Goal: Information Seeking & Learning: Learn about a topic

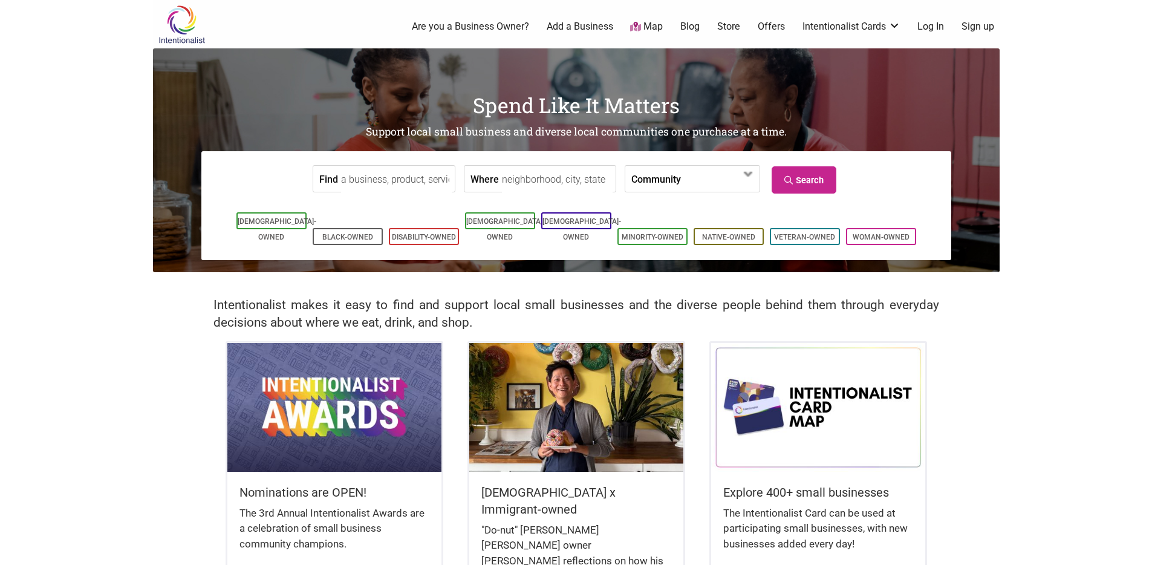
click at [855, 387] on body "× Menu 0 Are you a Business Owner? Add a Business Map Blog Store Offers Intenti…" at bounding box center [576, 282] width 1152 height 565
click at [664, 233] on link "Minority-Owned" at bounding box center [653, 237] width 62 height 8
click at [855, 233] on link "Woman-Owned" at bounding box center [881, 237] width 57 height 8
click at [527, 177] on input "Where" at bounding box center [557, 179] width 111 height 27
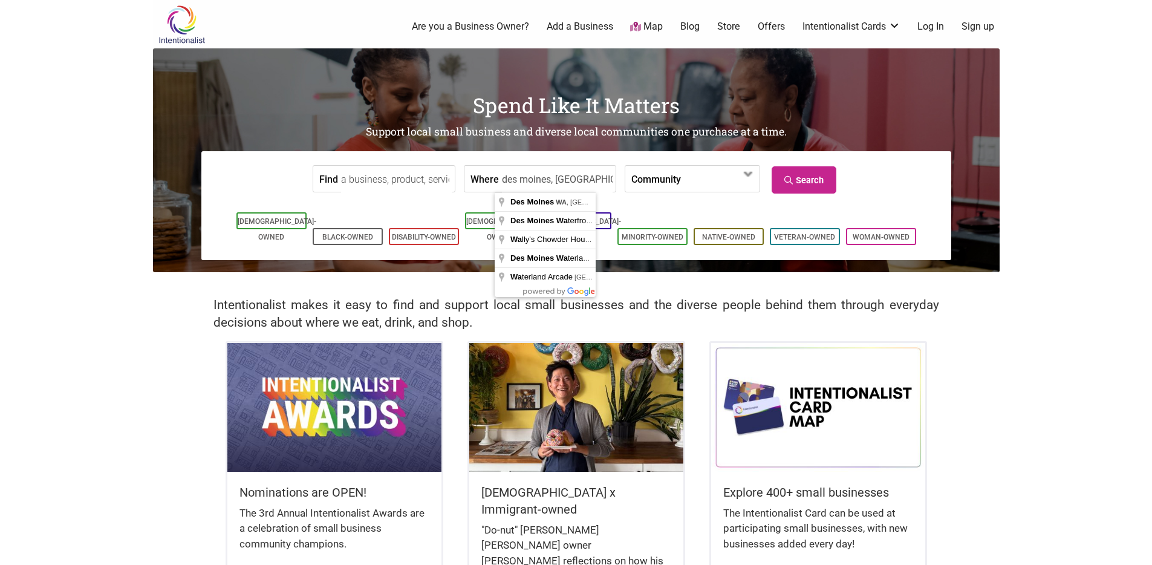
click at [445, 200] on div "Asian-Owned Black-Owned Disability-Owned Latino-Owned LGBTQ-Owned Minority-Owne…" at bounding box center [577, 228] width 732 height 63
click at [589, 175] on input "des moines, wa" at bounding box center [557, 179] width 111 height 27
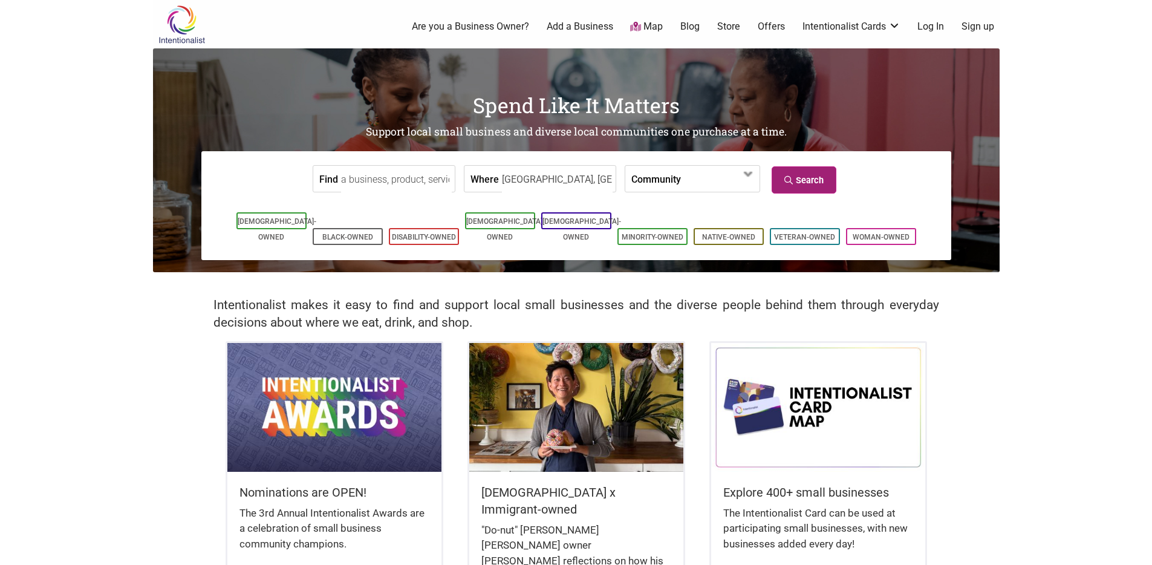
click at [795, 188] on link "Search" at bounding box center [804, 179] width 65 height 27
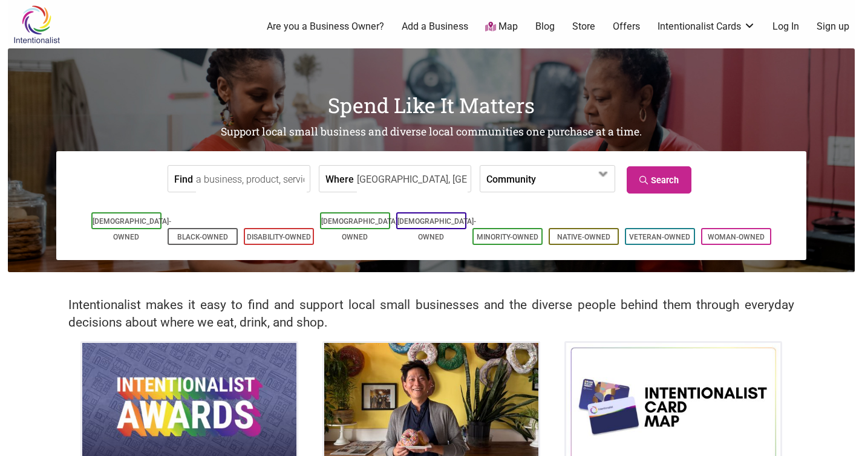
click at [445, 182] on input "Des Moines, WA, USA" at bounding box center [412, 179] width 111 height 27
type input "Des Moines, WA, US"
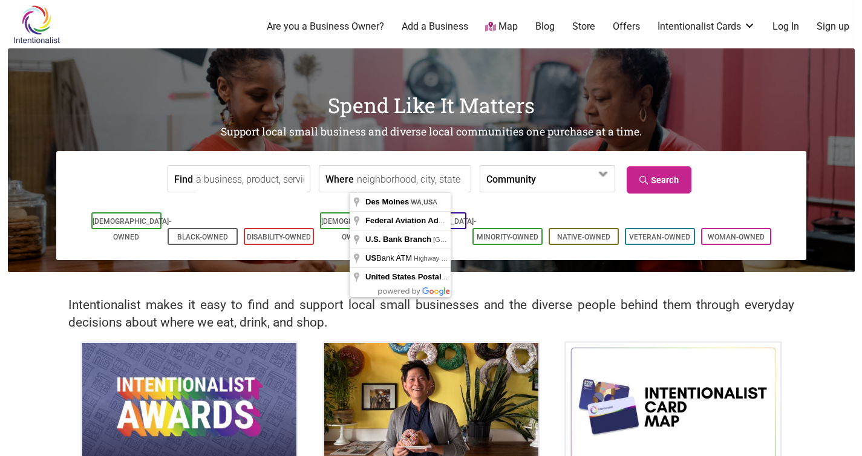
type input "\"
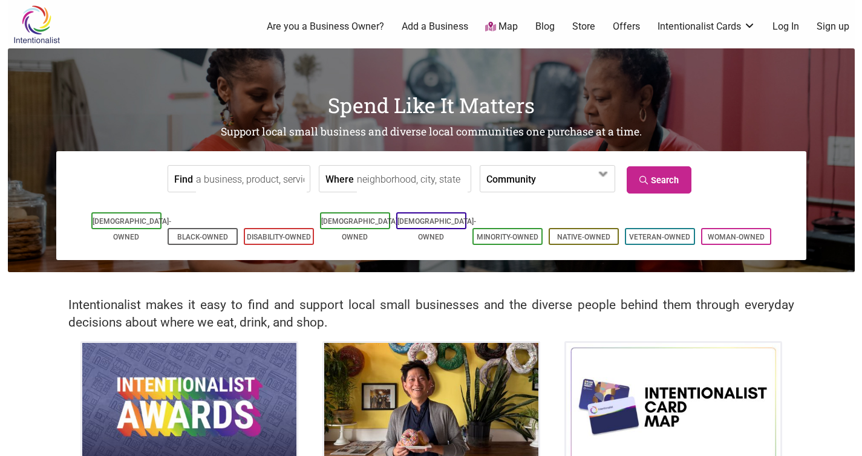
click at [497, 177] on label "Community" at bounding box center [511, 179] width 50 height 26
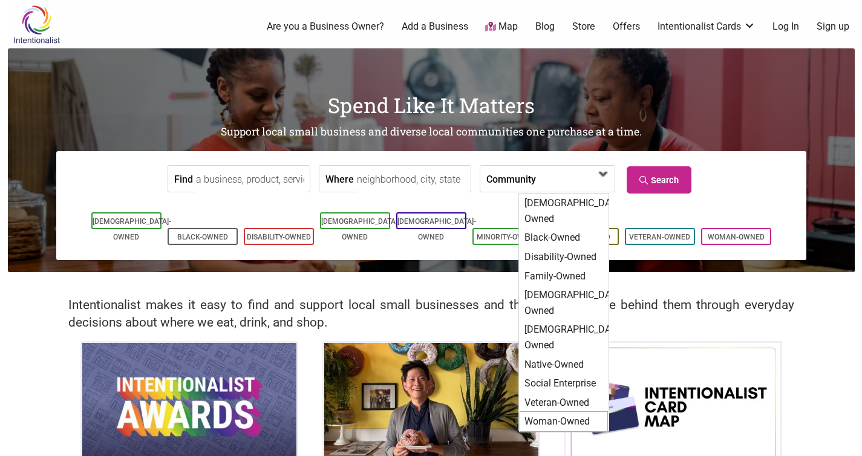
click at [560, 387] on div "Woman-Owned" at bounding box center [564, 421] width 88 height 21
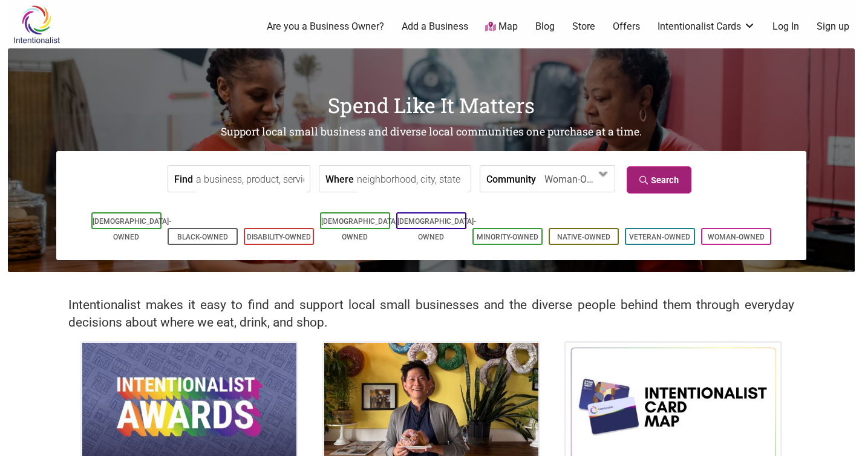
click at [649, 177] on link "Search" at bounding box center [659, 179] width 65 height 27
click at [249, 179] on input "Find" at bounding box center [251, 179] width 111 height 27
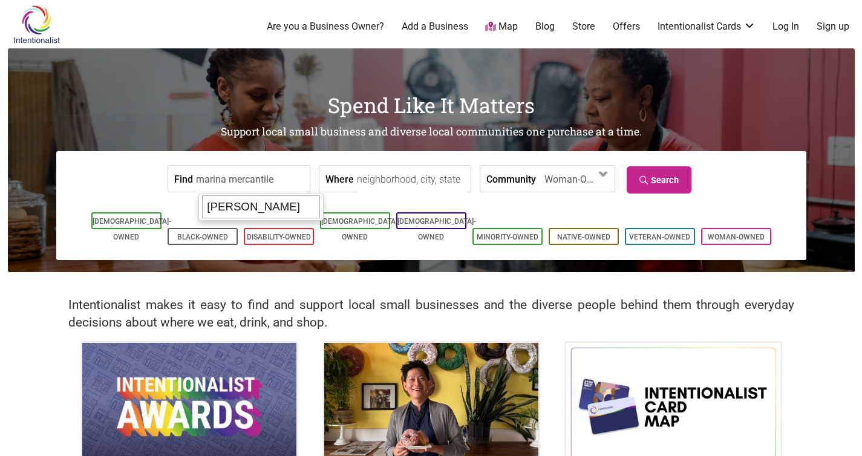
click at [248, 206] on div "[PERSON_NAME]" at bounding box center [261, 206] width 118 height 23
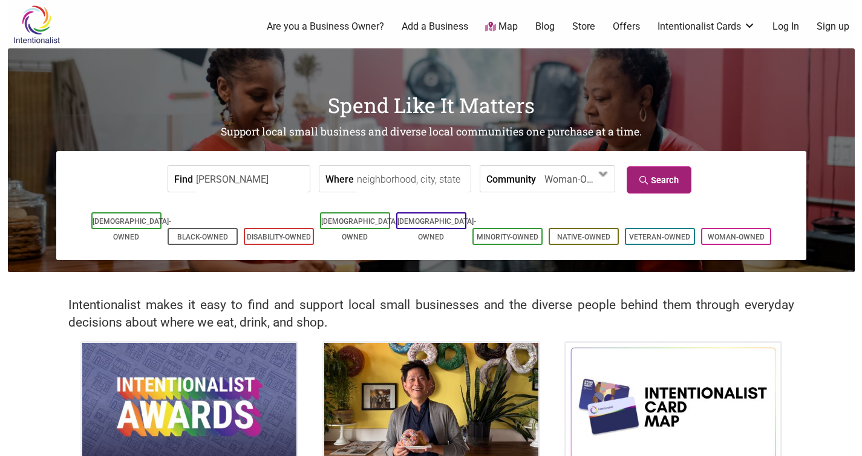
click at [673, 181] on link "Search" at bounding box center [659, 179] width 65 height 27
click at [736, 233] on link "Woman-Owned" at bounding box center [736, 237] width 57 height 8
drag, startPoint x: 286, startPoint y: 179, endPoint x: 16, endPoint y: 137, distance: 273.6
click at [16, 137] on div "Spend Like It Matters Support local small business and diverse local communitie…" at bounding box center [431, 160] width 847 height 224
type input "e"
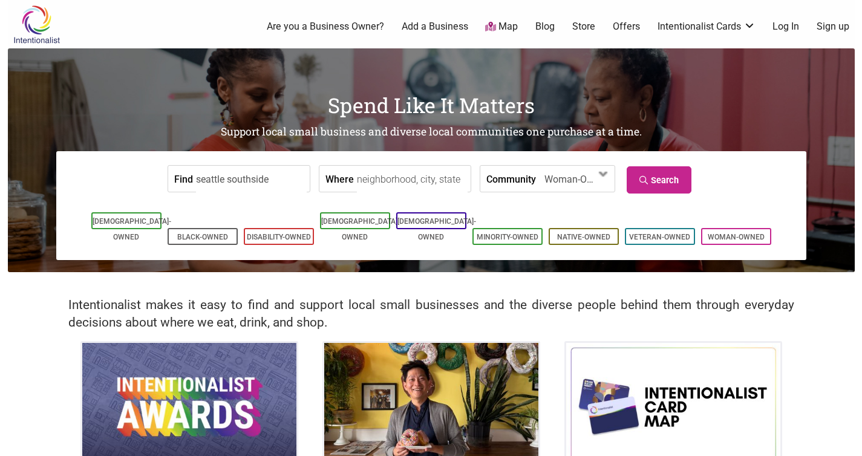
type input "seattle southside"
click at [670, 177] on link "Search" at bounding box center [659, 179] width 65 height 27
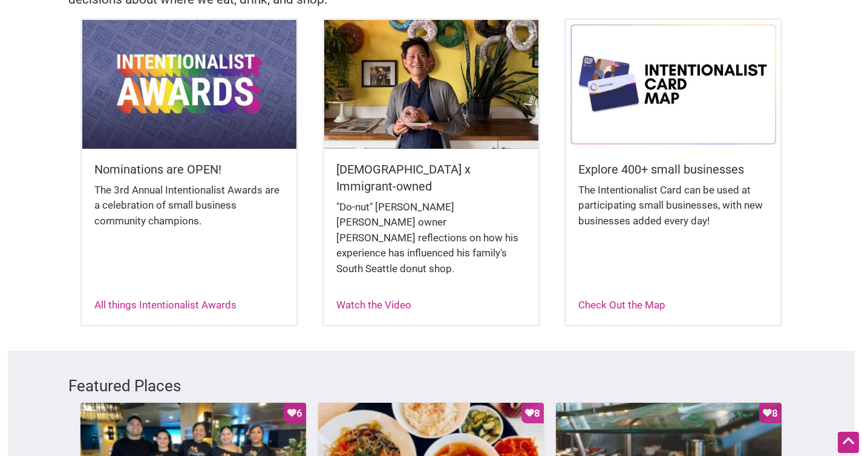
scroll to position [324, 0]
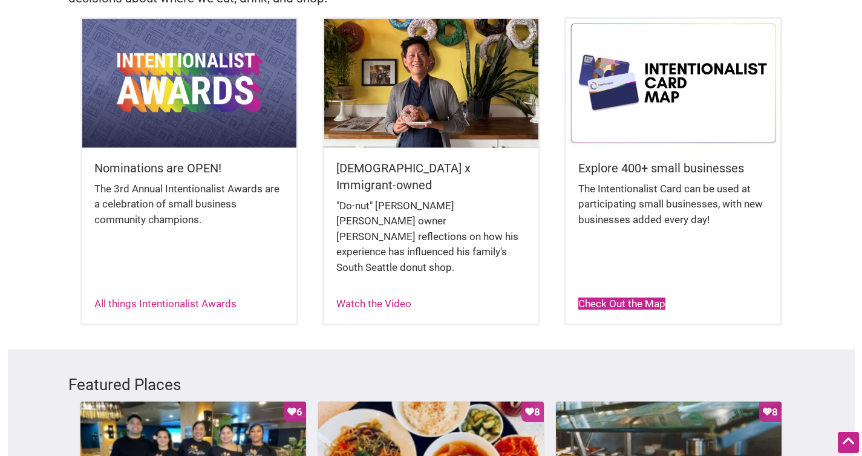
click at [625, 298] on link "Check Out the Map" at bounding box center [621, 304] width 87 height 12
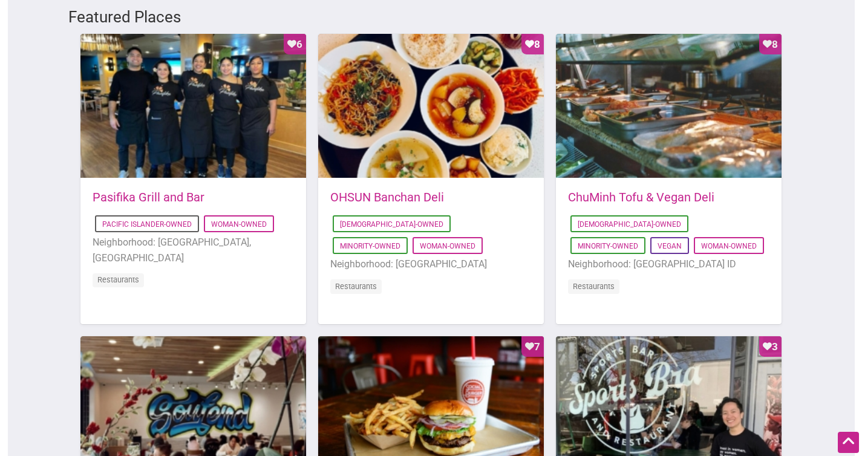
scroll to position [701, 0]
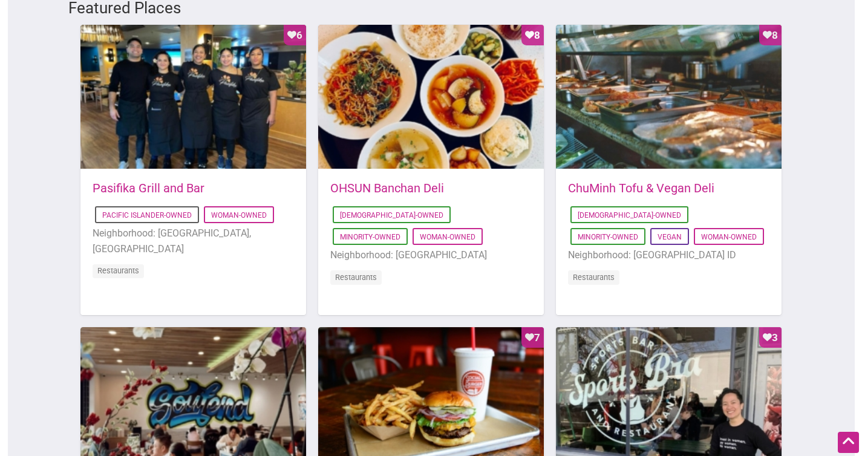
click at [38, 234] on div "Featured Places Favorite Count 6 2025-02-19 16:29:46 Pasifika Grill and Bar Pac…" at bounding box center [431, 319] width 847 height 693
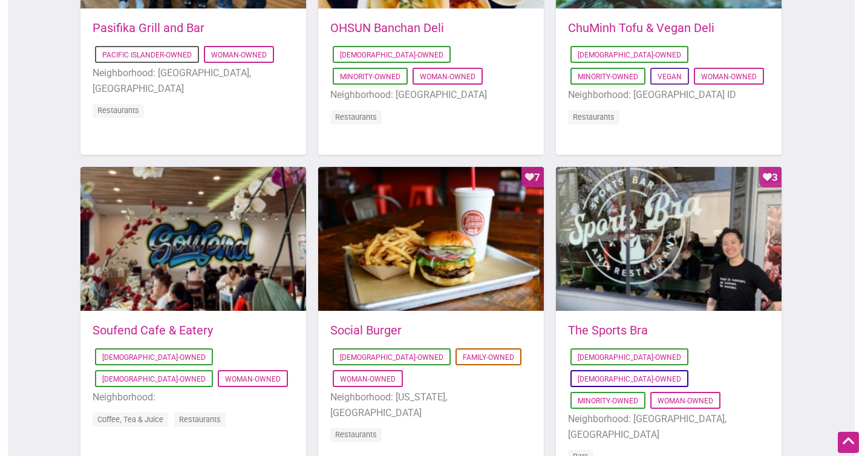
scroll to position [857, 0]
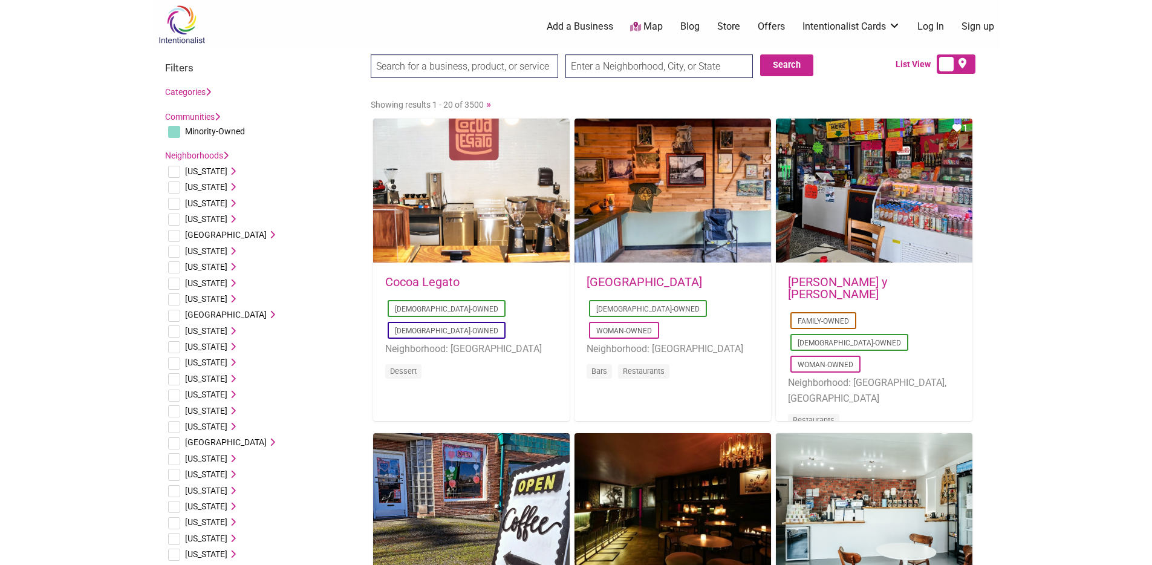
drag, startPoint x: 1035, startPoint y: 304, endPoint x: 1037, endPoint y: 317, distance: 13.5
click at [1037, 313] on body "× Menu 0 Add a Business Map Blog Store Offers Intentionalist Cards Buy Black Ca…" at bounding box center [576, 282] width 1152 height 565
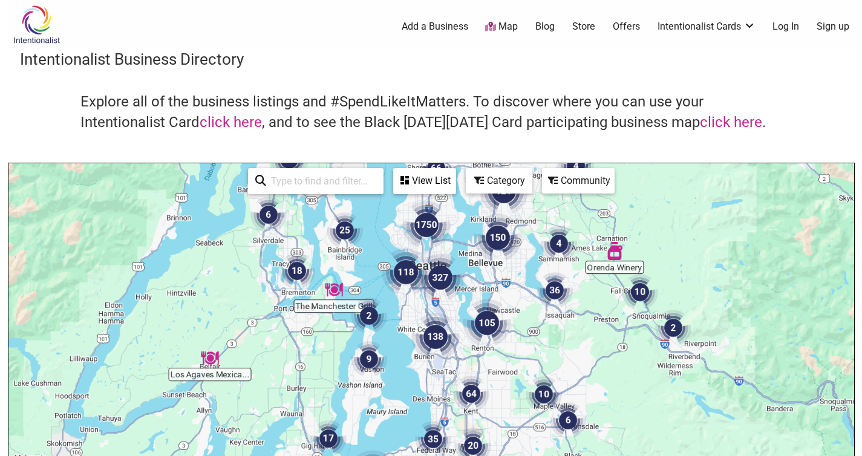
click at [442, 280] on img "327" at bounding box center [440, 277] width 48 height 48
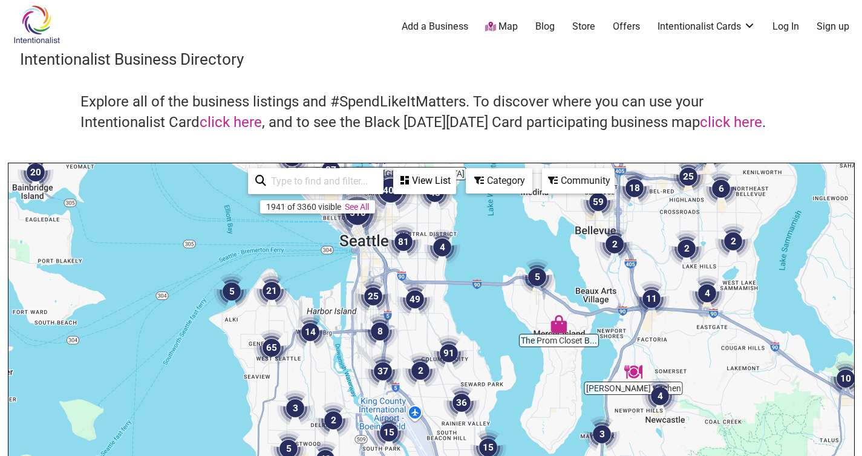
click at [420, 374] on img "2" at bounding box center [420, 371] width 36 height 36
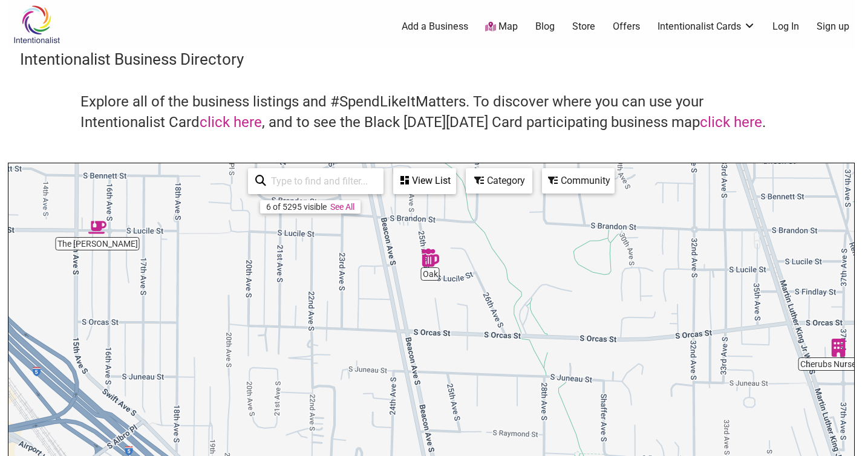
click at [332, 183] on input "search" at bounding box center [321, 181] width 110 height 24
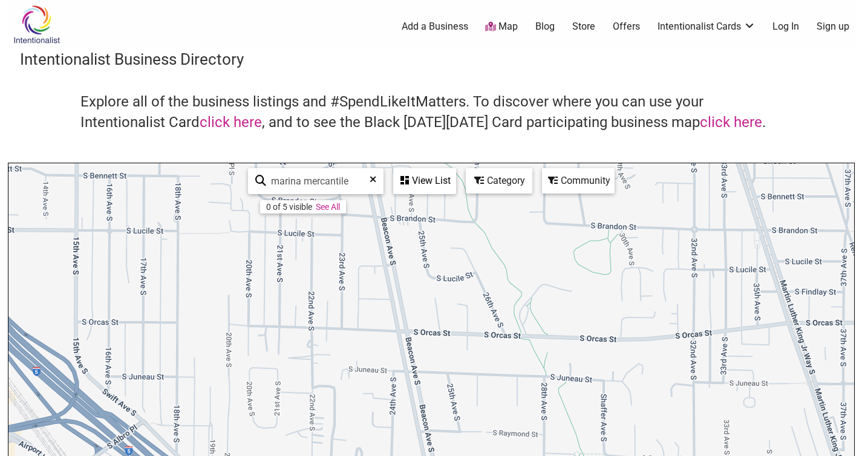
type input "marina mercantile"
click at [354, 181] on input "marina mercantile" at bounding box center [320, 181] width 109 height 24
click at [352, 185] on input "marina mercantile" at bounding box center [320, 181] width 109 height 24
click at [353, 183] on input "marina mercantile" at bounding box center [320, 181] width 109 height 24
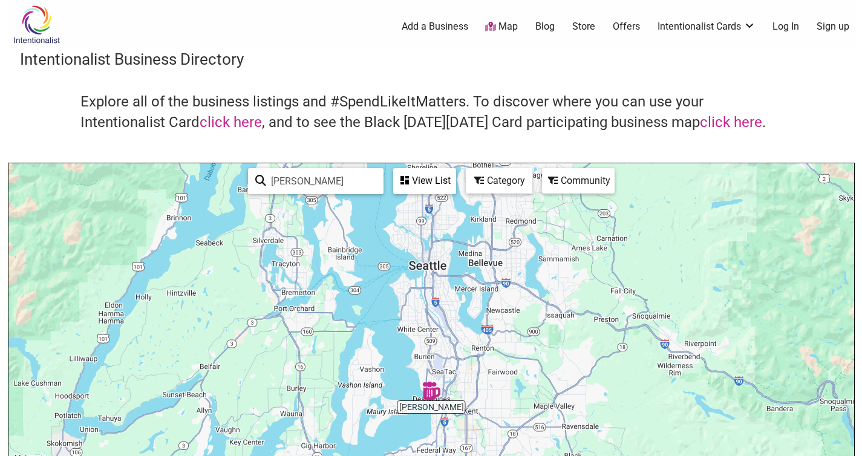
click at [428, 400] on div "To navigate, press the arrow keys." at bounding box center [431, 398] width 846 height 471
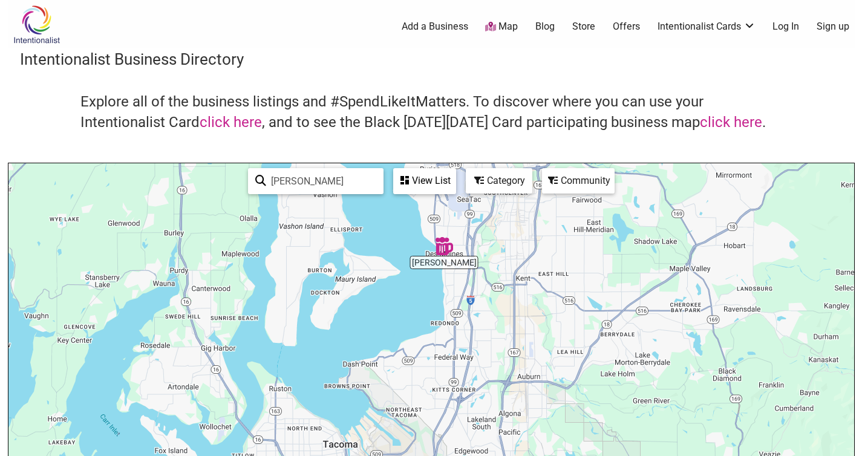
drag, startPoint x: 441, startPoint y: 391, endPoint x: 468, endPoint y: 235, distance: 158.3
click at [469, 233] on div "To navigate, press the arrow keys." at bounding box center [431, 398] width 846 height 471
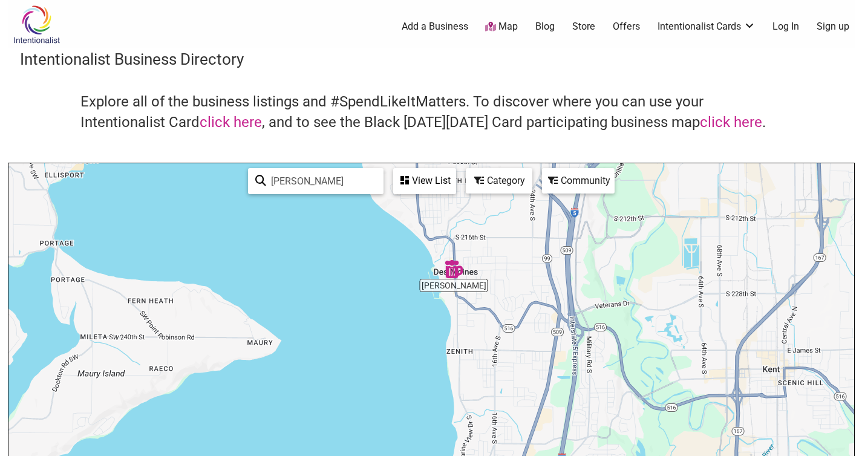
drag, startPoint x: 478, startPoint y: 234, endPoint x: 478, endPoint y: 295, distance: 61.1
click at [478, 295] on div "To navigate, press the arrow keys." at bounding box center [431, 398] width 846 height 471
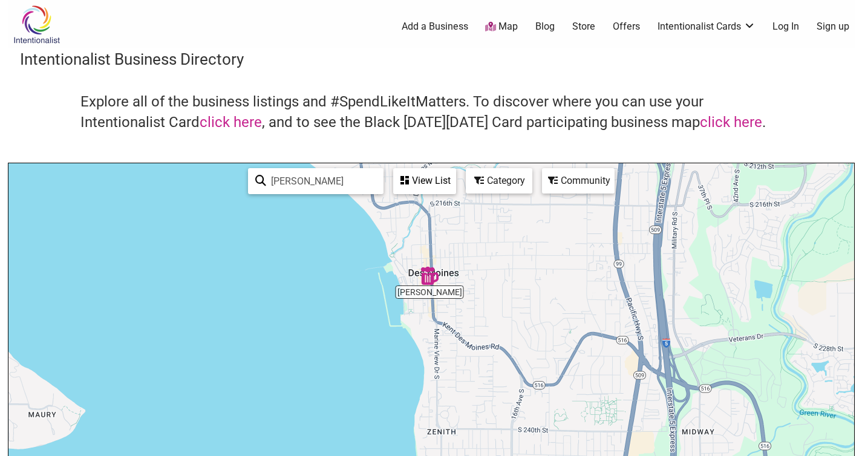
click at [434, 295] on div "To navigate, press the arrow keys." at bounding box center [431, 398] width 846 height 471
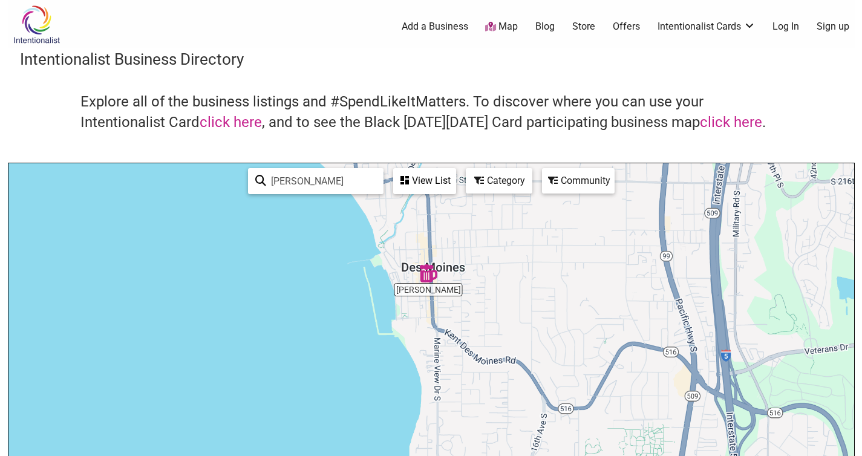
click at [434, 295] on div "To navigate, press the arrow keys." at bounding box center [431, 398] width 846 height 471
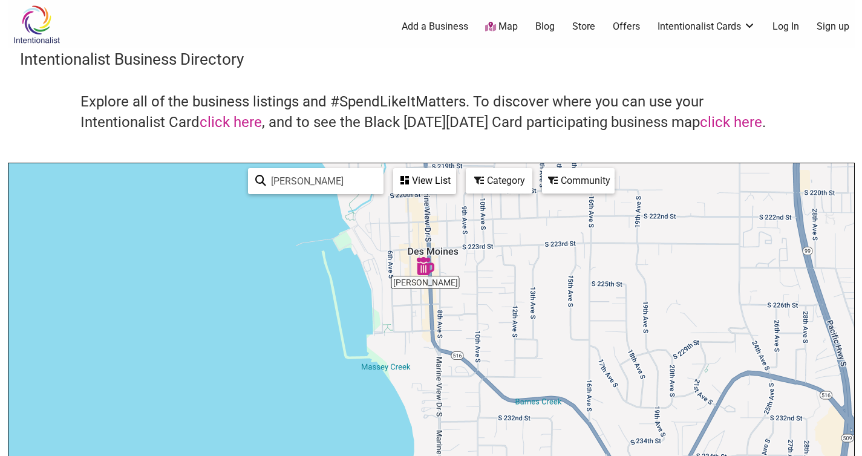
click at [421, 267] on img "Marina Mercantile" at bounding box center [425, 266] width 18 height 18
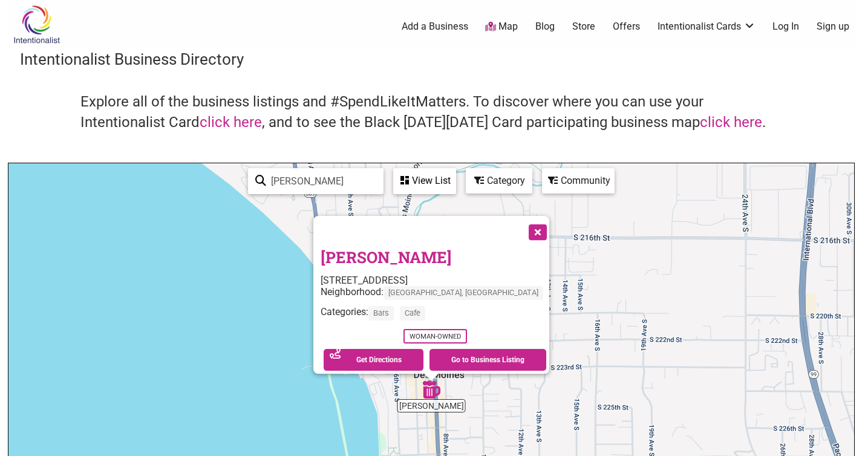
click at [421, 267] on div "Marina Mercantile 22341 Marine View Dr S Suite A, Des Moines, WA 98198 Neighbor…" at bounding box center [435, 310] width 229 height 128
click at [499, 353] on link "Go to Business Listing" at bounding box center [487, 360] width 117 height 22
click at [436, 331] on span "Woman-Owned" at bounding box center [435, 336] width 64 height 15
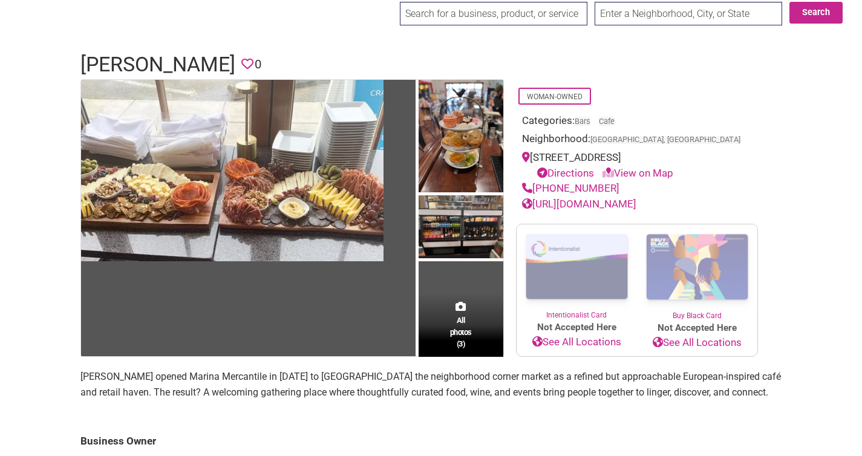
scroll to position [59, 0]
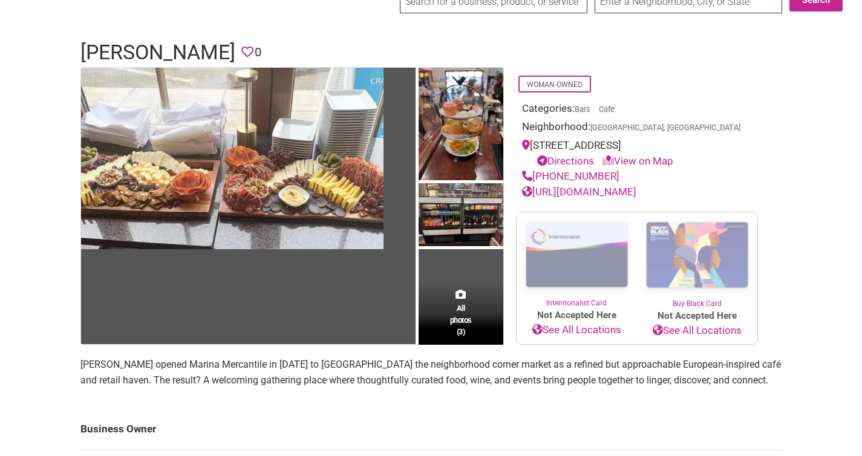
click at [824, 201] on div "Intentionalist Spend like it matters 0 Add a Business Map Blog Store Offers Int…" at bounding box center [431, 436] width 847 height 991
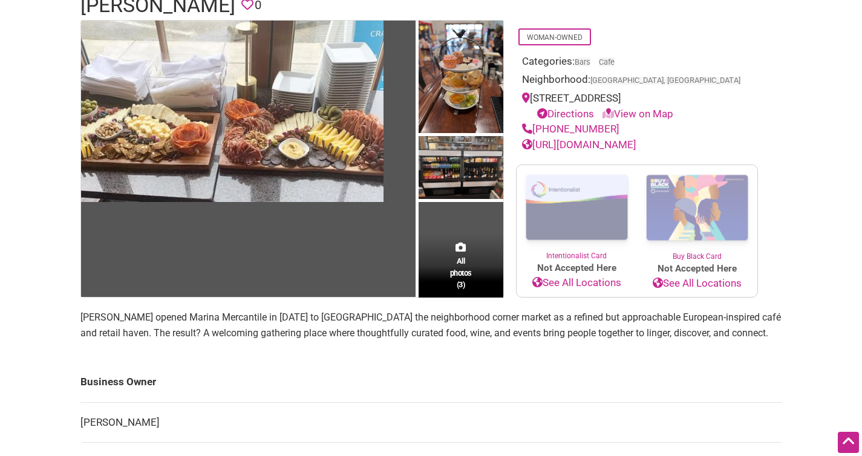
scroll to position [107, 0]
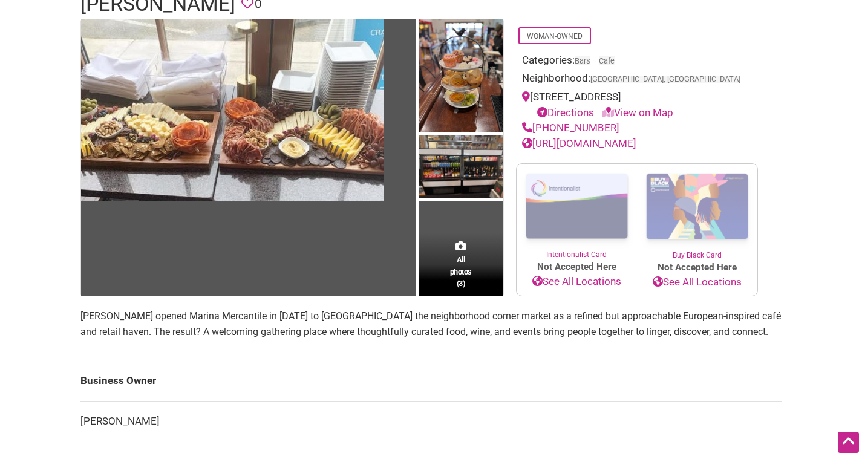
drag, startPoint x: 824, startPoint y: 201, endPoint x: 826, endPoint y: 209, distance: 8.1
click at [826, 209] on div "Intentionalist Spend like it matters 0 Add a Business Map Blog Store Offers Int…" at bounding box center [431, 388] width 847 height 991
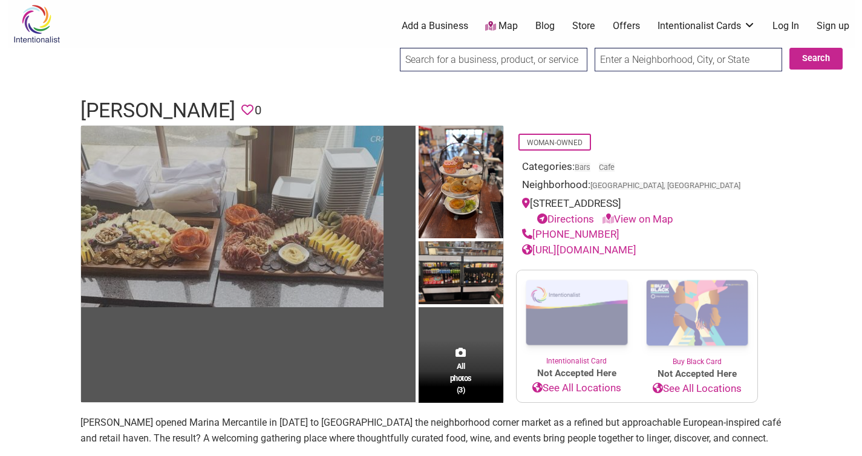
scroll to position [0, 0]
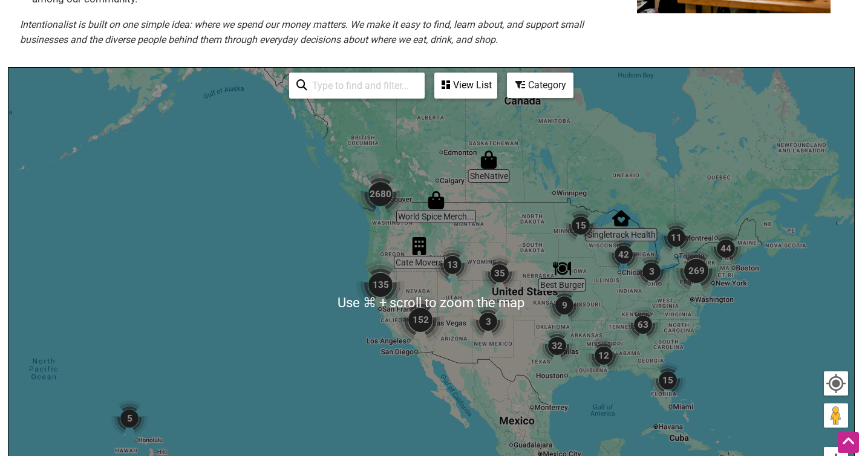
scroll to position [221, 0]
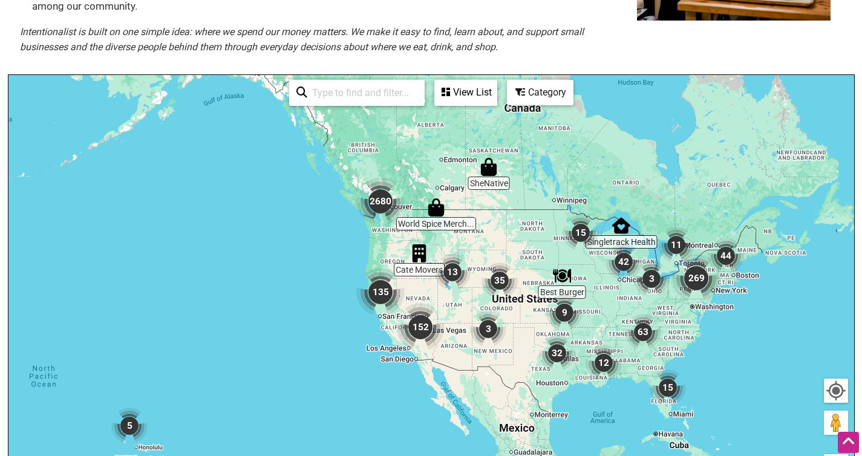
click at [584, 50] on p "Intentionalist is built on one simple idea: where we spend our money matters. W…" at bounding box center [322, 39] width 605 height 31
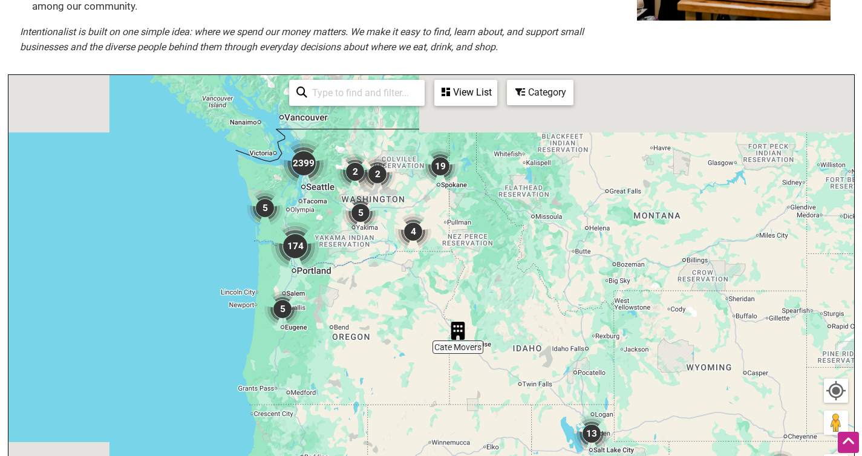
drag, startPoint x: 315, startPoint y: 198, endPoint x: 482, endPoint y: 328, distance: 211.6
click at [482, 328] on div "To navigate, press the arrow keys." at bounding box center [431, 310] width 846 height 471
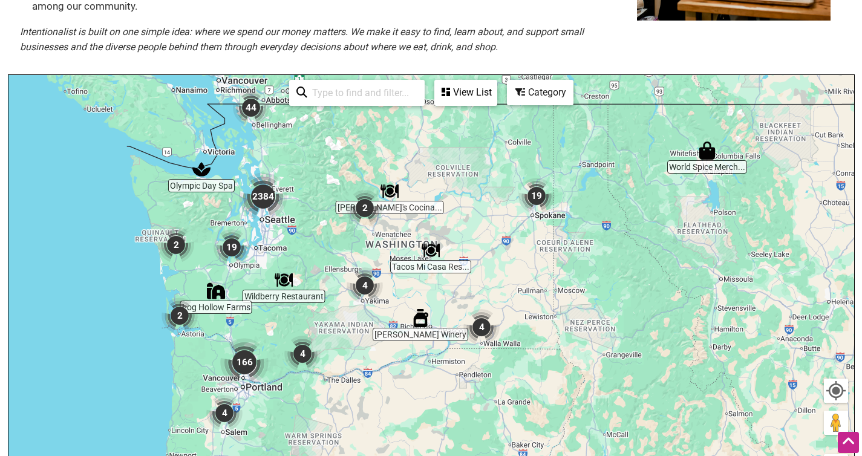
click at [344, 43] on em "Intentionalist is built on one simple idea: where we spend our money matters. W…" at bounding box center [302, 39] width 564 height 27
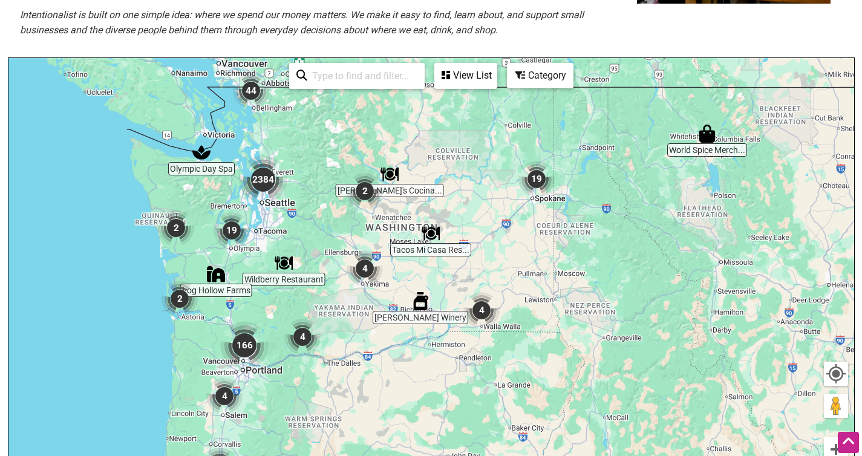
scroll to position [231, 0]
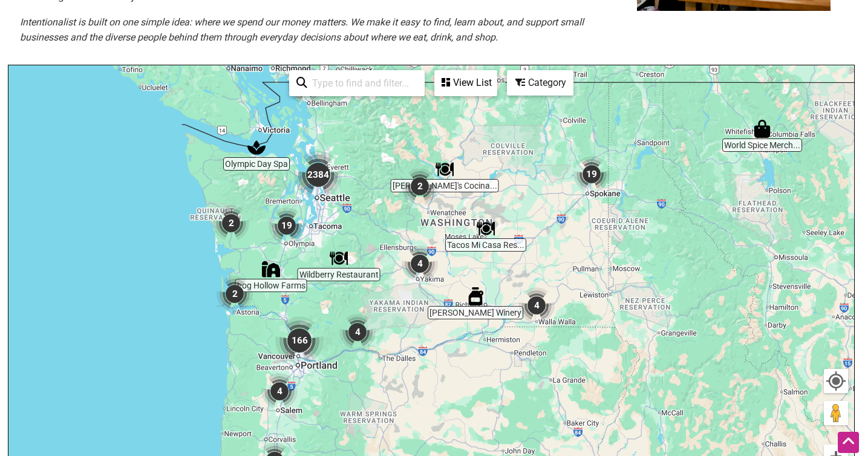
drag, startPoint x: 319, startPoint y: 194, endPoint x: 380, endPoint y: 181, distance: 61.8
click at [380, 181] on div "To navigate, press the arrow keys." at bounding box center [431, 300] width 846 height 471
click at [312, 178] on img "2384" at bounding box center [319, 174] width 48 height 48
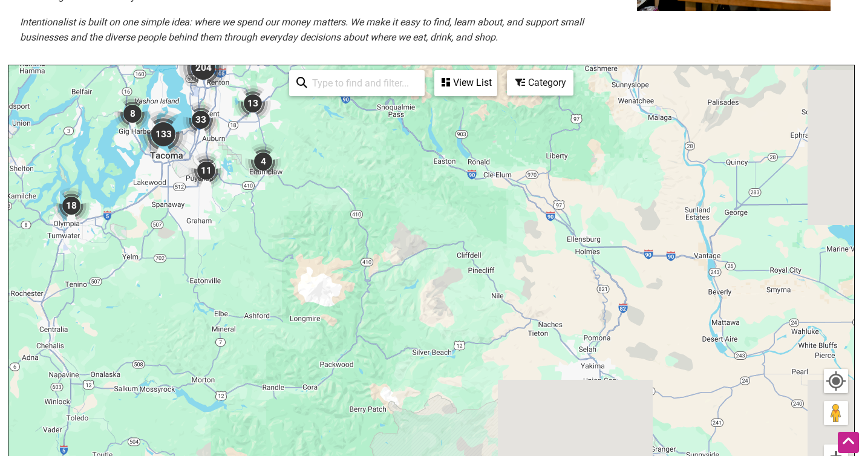
drag, startPoint x: 544, startPoint y: 374, endPoint x: 321, endPoint y: 85, distance: 365.3
click at [321, 84] on div "Dancing Shutter P... Sky Island Farm Olympic Day Spa Neu Flessenow Cel... 1613 …" at bounding box center [431, 300] width 846 height 471
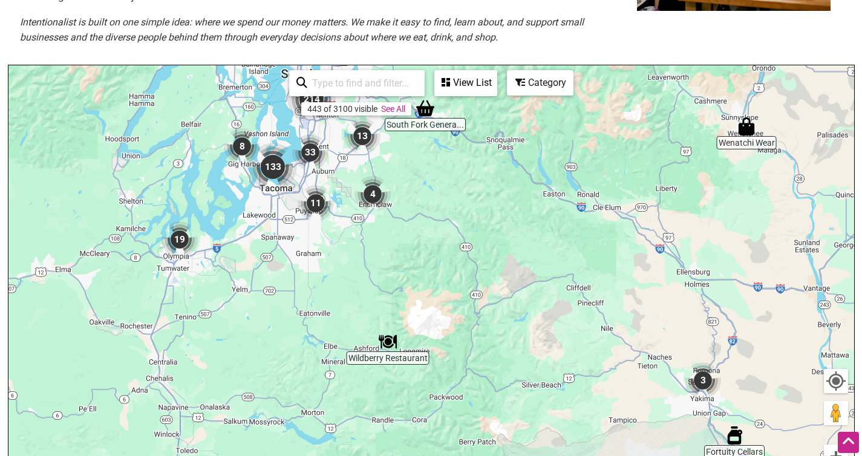
drag, startPoint x: 270, startPoint y: 206, endPoint x: 382, endPoint y: 244, distance: 118.8
click at [382, 244] on div "To navigate, press the arrow keys." at bounding box center [431, 300] width 846 height 471
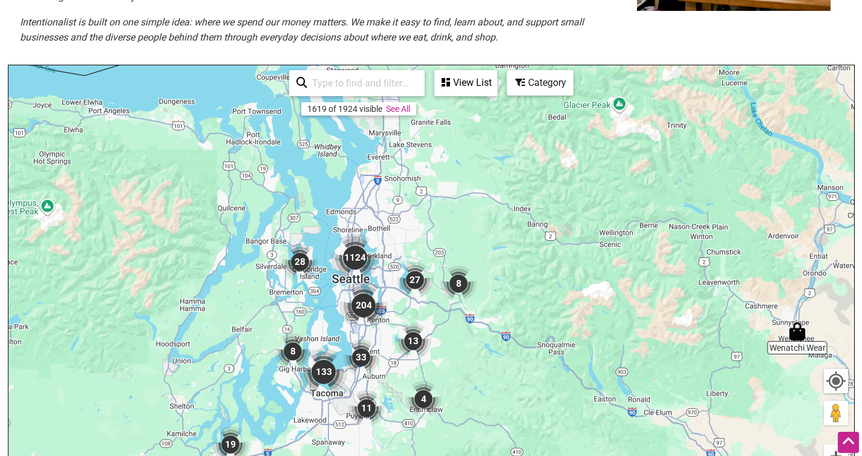
drag, startPoint x: 365, startPoint y: 238, endPoint x: 417, endPoint y: 442, distance: 210.2
click at [417, 442] on div "To navigate, press the arrow keys." at bounding box center [431, 300] width 846 height 471
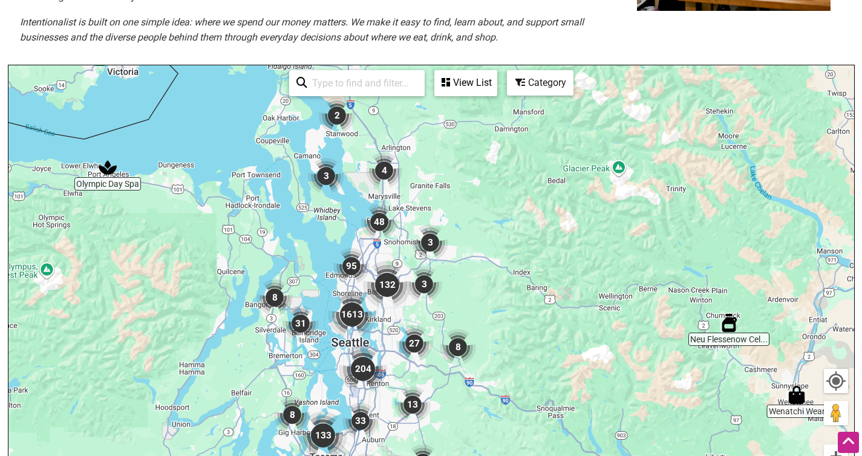
drag, startPoint x: 459, startPoint y: 224, endPoint x: 456, endPoint y: 344, distance: 120.4
click at [456, 344] on div "To navigate, press the arrow keys." at bounding box center [431, 300] width 846 height 471
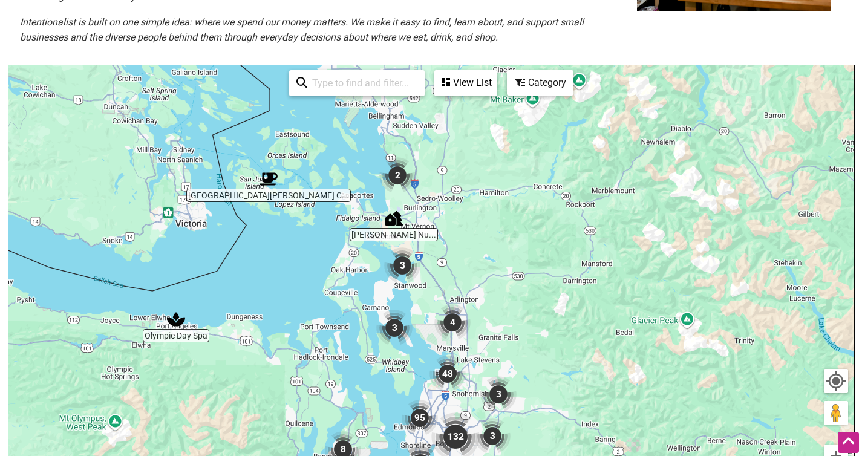
drag, startPoint x: 433, startPoint y: 227, endPoint x: 509, endPoint y: 336, distance: 132.1
click at [509, 336] on div "To navigate, press the arrow keys." at bounding box center [431, 300] width 846 height 471
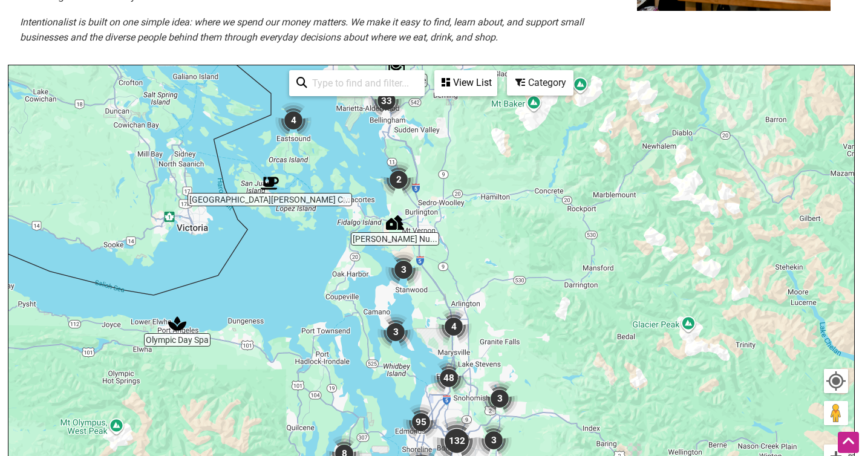
click at [452, 252] on div "To navigate, press the arrow keys." at bounding box center [431, 300] width 846 height 471
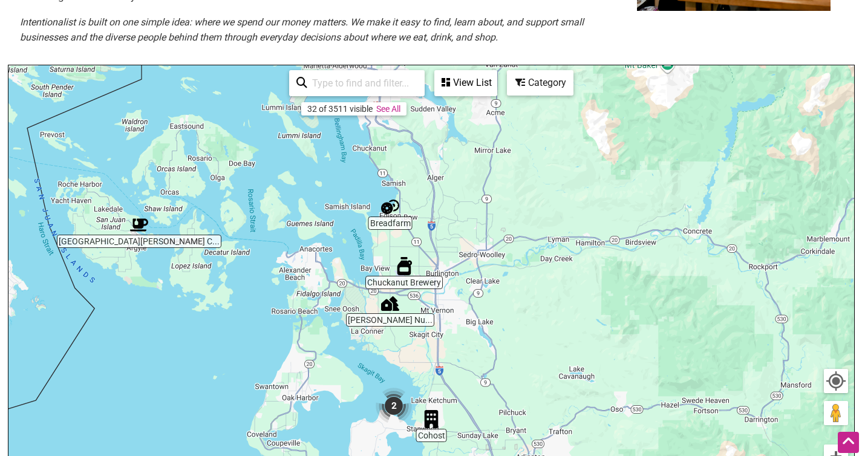
drag, startPoint x: 428, startPoint y: 249, endPoint x: 482, endPoint y: 350, distance: 114.8
click at [482, 350] on div "To navigate, press the arrow keys." at bounding box center [431, 300] width 846 height 471
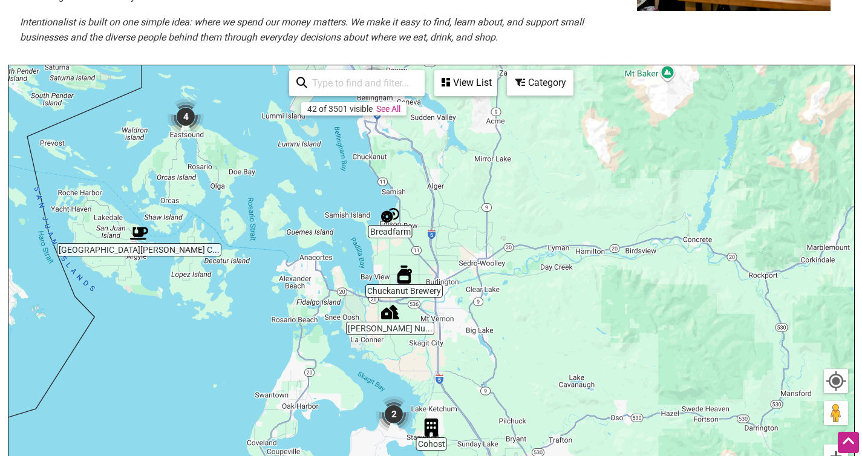
drag, startPoint x: 482, startPoint y: 247, endPoint x: 482, endPoint y: 261, distance: 13.9
click at [482, 261] on div "To navigate, press the arrow keys." at bounding box center [431, 300] width 846 height 471
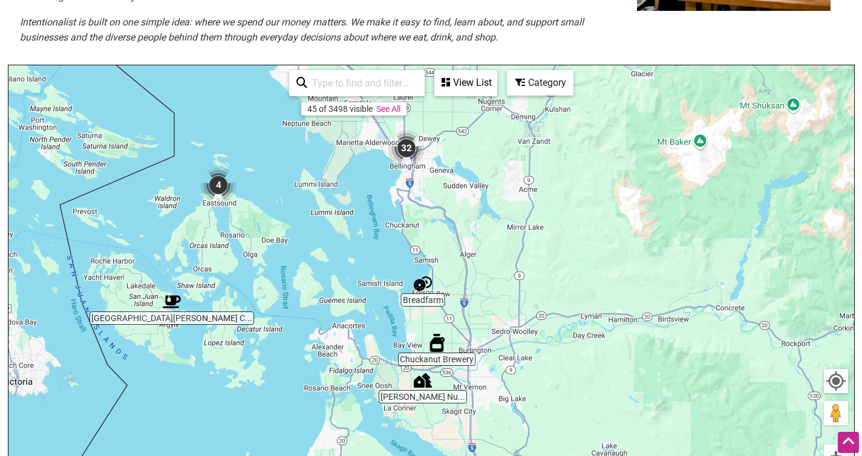
drag, startPoint x: 468, startPoint y: 211, endPoint x: 509, endPoint y: 298, distance: 96.3
click at [509, 298] on div "To navigate, press the arrow keys." at bounding box center [431, 300] width 846 height 471
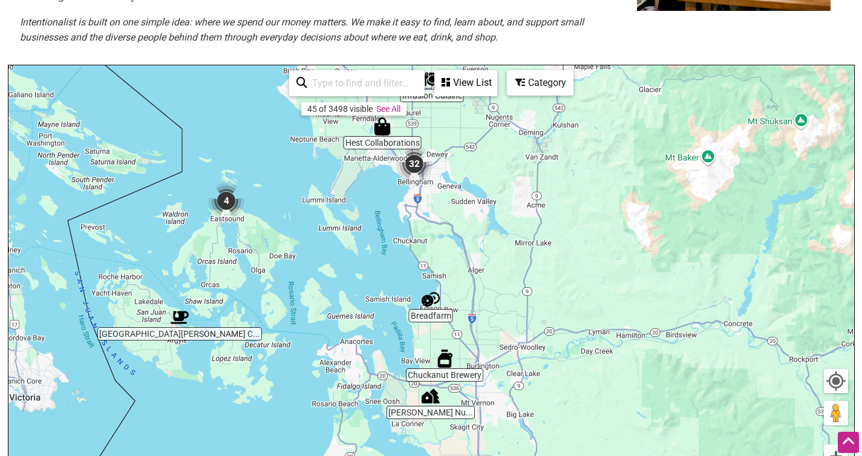
click at [483, 243] on div "To navigate, press the arrow keys." at bounding box center [431, 300] width 846 height 471
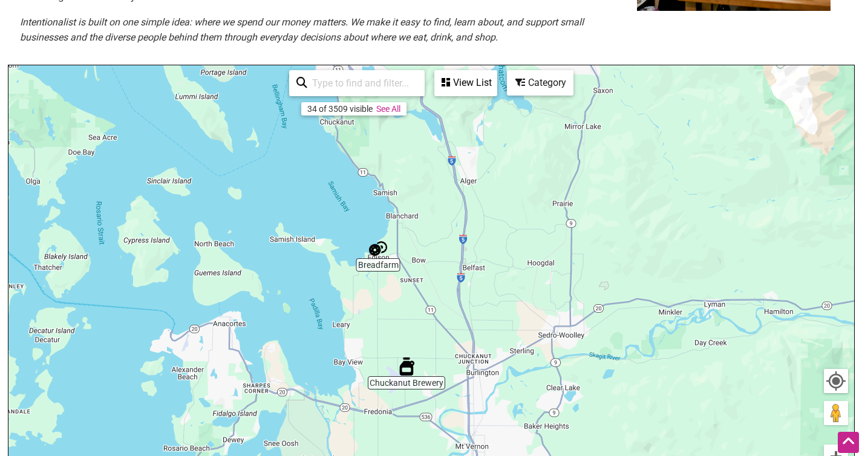
drag, startPoint x: 475, startPoint y: 323, endPoint x: 483, endPoint y: 191, distance: 132.7
click at [483, 191] on div "To navigate, press the arrow keys." at bounding box center [431, 300] width 846 height 471
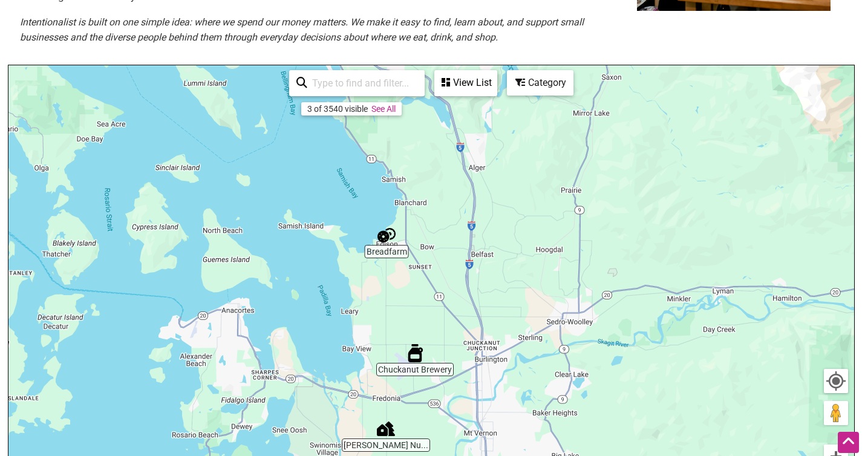
click at [414, 300] on div "To navigate, press the arrow keys." at bounding box center [431, 300] width 846 height 471
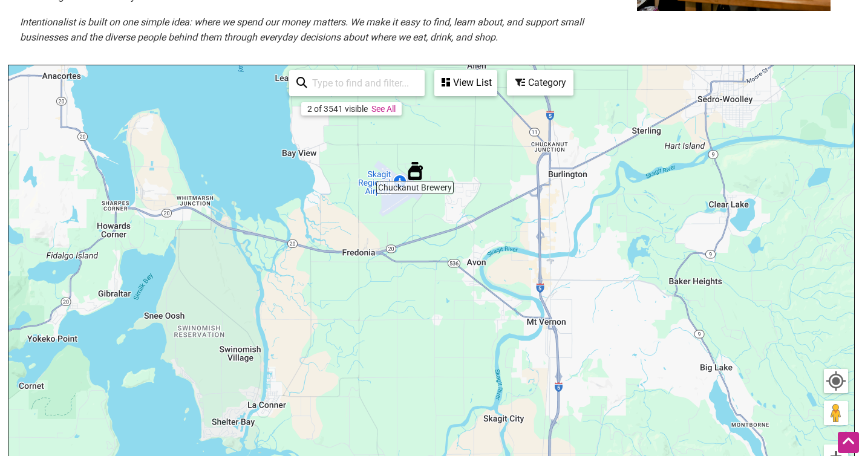
drag, startPoint x: 397, startPoint y: 350, endPoint x: 397, endPoint y: 103, distance: 247.4
click at [397, 103] on div "Breadfarm Chuckanut Brewery To navigate, press the arrow keys. Use ⌘ + scroll t…" at bounding box center [431, 300] width 846 height 471
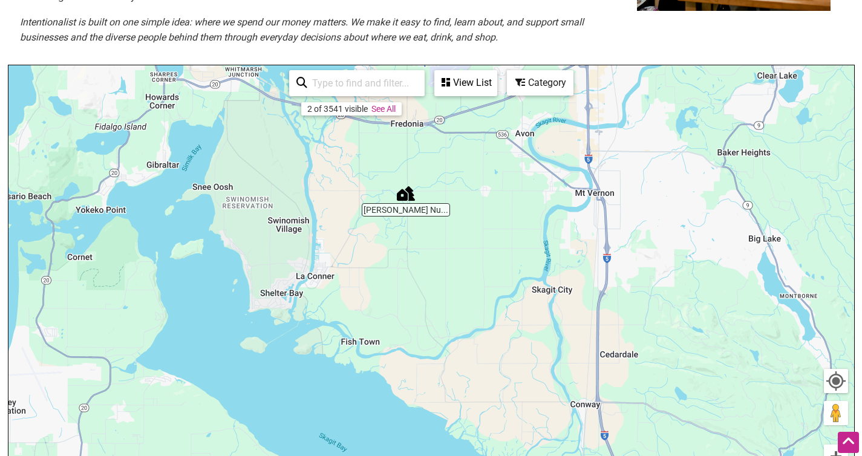
drag, startPoint x: 393, startPoint y: 252, endPoint x: 440, endPoint y: 122, distance: 138.3
click at [440, 121] on div "To navigate, press the arrow keys." at bounding box center [431, 300] width 846 height 471
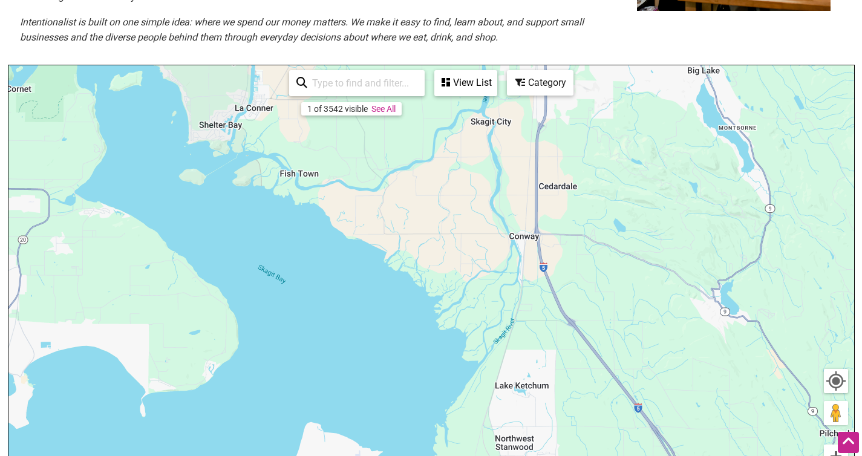
drag, startPoint x: 453, startPoint y: 312, endPoint x: 381, endPoint y: 122, distance: 202.6
click at [381, 122] on div "To navigate, press the arrow keys." at bounding box center [431, 300] width 846 height 471
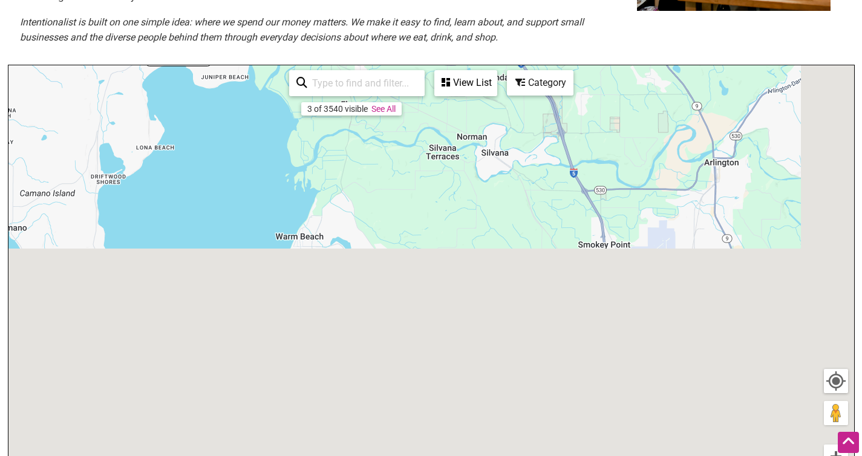
drag, startPoint x: 471, startPoint y: 309, endPoint x: 322, endPoint y: -88, distance: 423.8
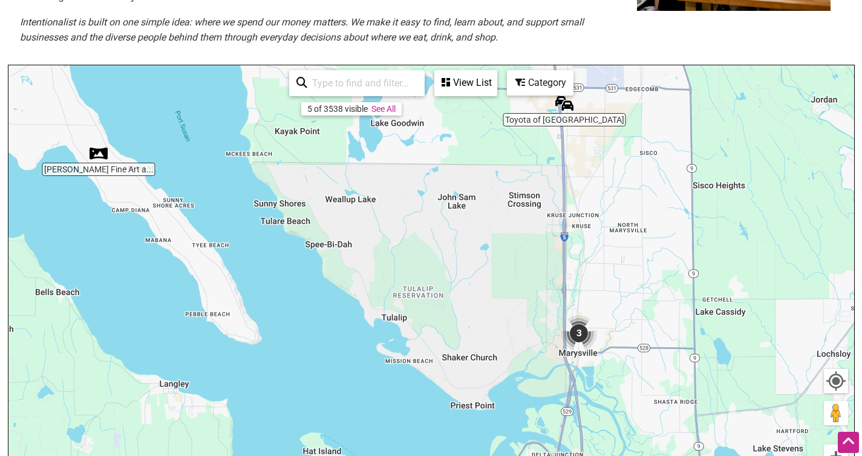
drag, startPoint x: 469, startPoint y: 396, endPoint x: 426, endPoint y: 220, distance: 181.3
click at [426, 220] on div "To navigate, press the arrow keys." at bounding box center [431, 300] width 846 height 471
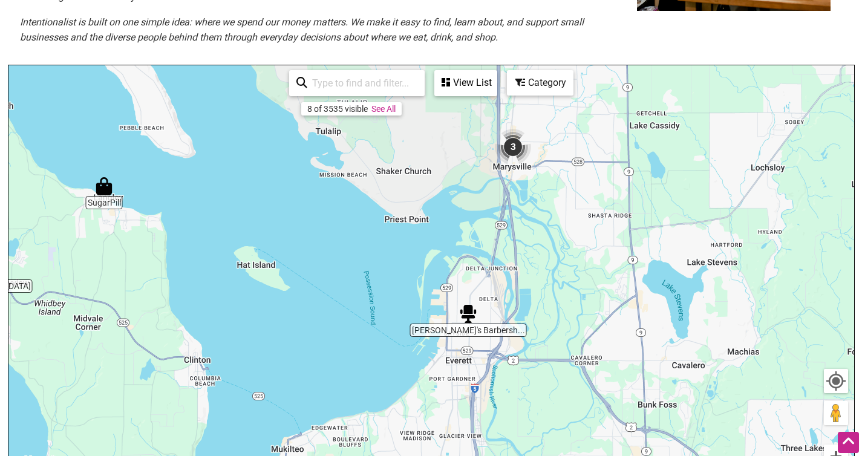
drag, startPoint x: 482, startPoint y: 317, endPoint x: 416, endPoint y: 131, distance: 197.6
click at [416, 131] on div "To navigate, press the arrow keys." at bounding box center [431, 300] width 846 height 471
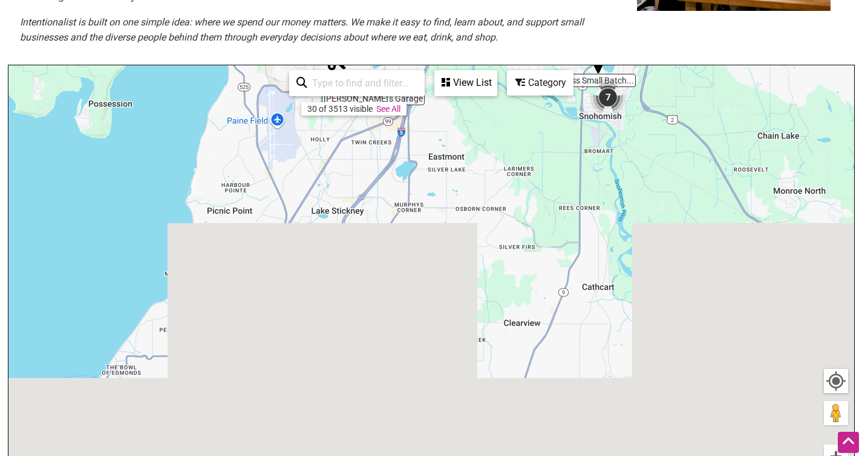
drag, startPoint x: 421, startPoint y: 418, endPoint x: 370, endPoint y: -12, distance: 433.1
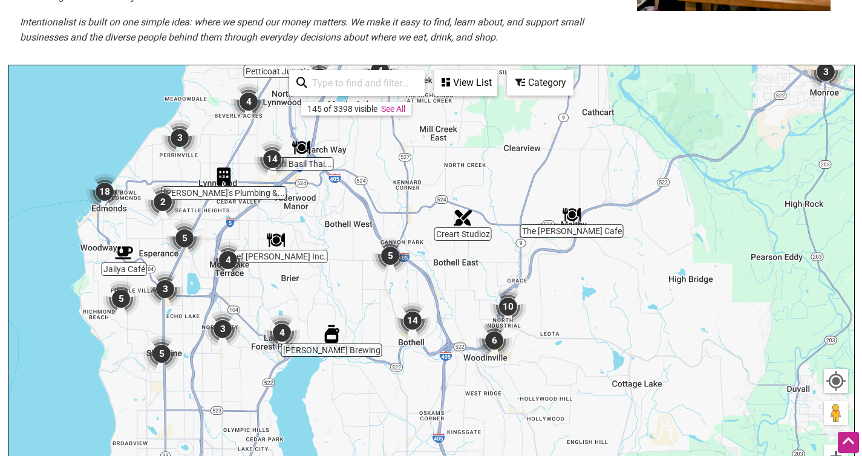
drag, startPoint x: 379, startPoint y: 322, endPoint x: 379, endPoint y: -88, distance: 410.1
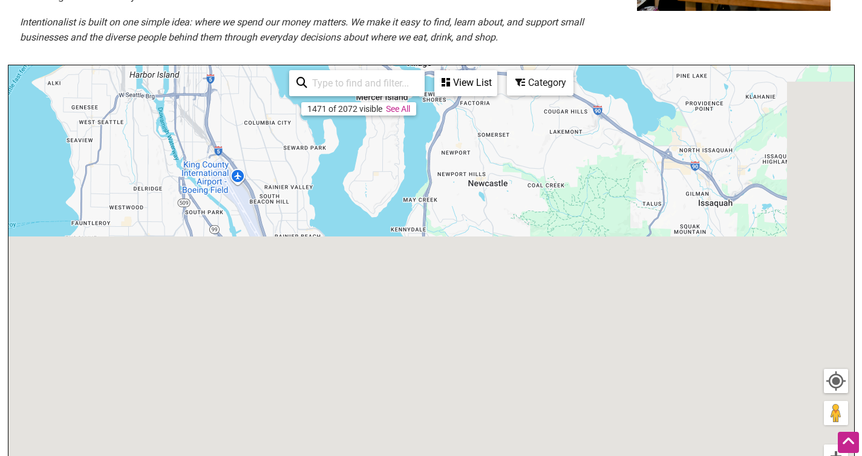
drag, startPoint x: 393, startPoint y: 403, endPoint x: 393, endPoint y: -88, distance: 491.8
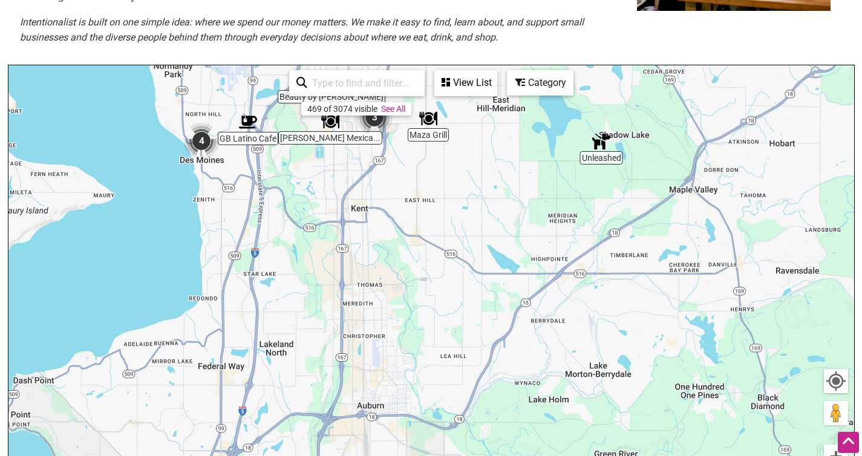
drag, startPoint x: 403, startPoint y: 362, endPoint x: 403, endPoint y: -14, distance: 375.6
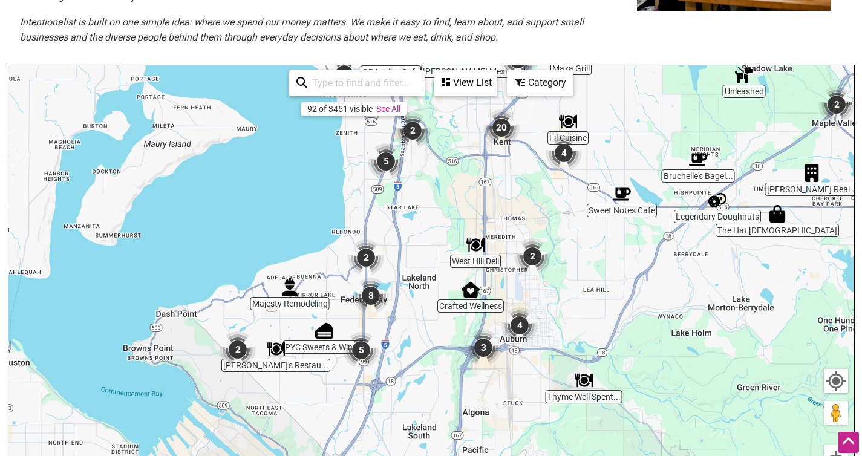
drag, startPoint x: 368, startPoint y: 333, endPoint x: 518, endPoint y: 275, distance: 161.4
click at [518, 275] on div "To navigate, press the arrow keys." at bounding box center [431, 300] width 846 height 471
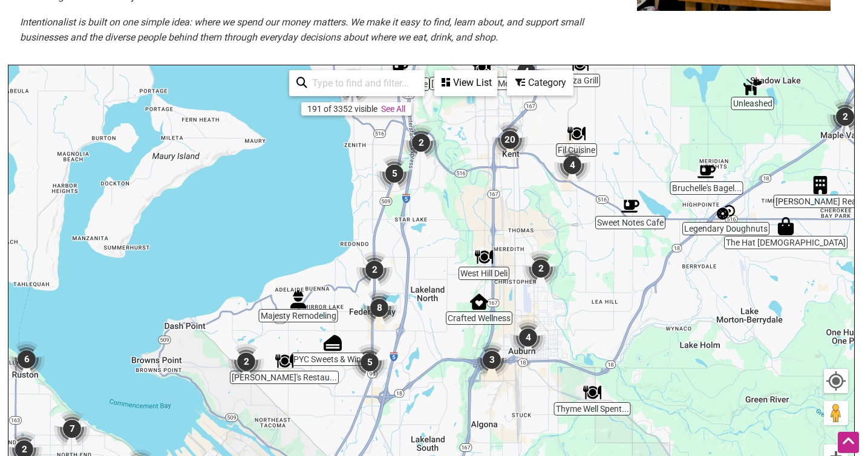
click at [433, 171] on div "To navigate, press the arrow keys." at bounding box center [431, 300] width 846 height 471
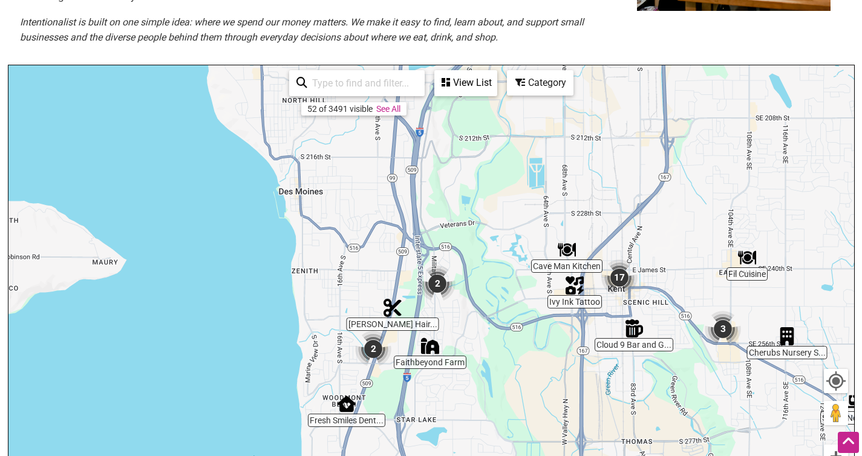
drag, startPoint x: 433, startPoint y: 171, endPoint x: 460, endPoint y: 324, distance: 156.0
click at [460, 324] on div "To navigate, press the arrow keys." at bounding box center [431, 300] width 846 height 471
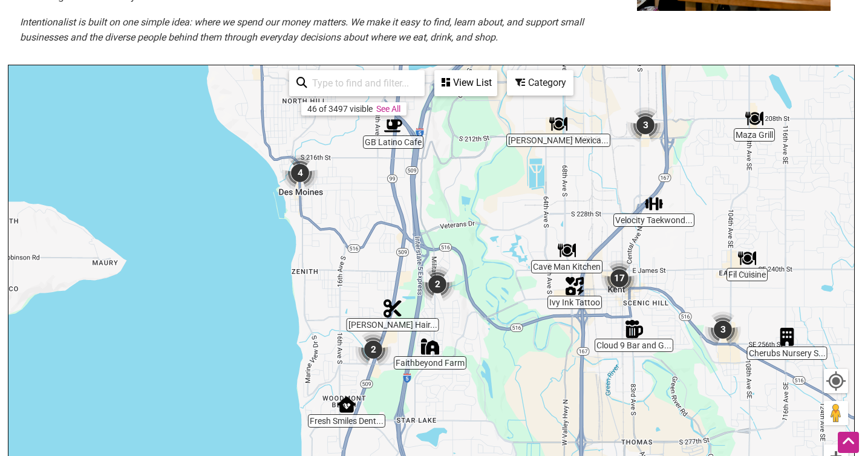
click at [313, 276] on div "To navigate, press the arrow keys." at bounding box center [431, 300] width 846 height 471
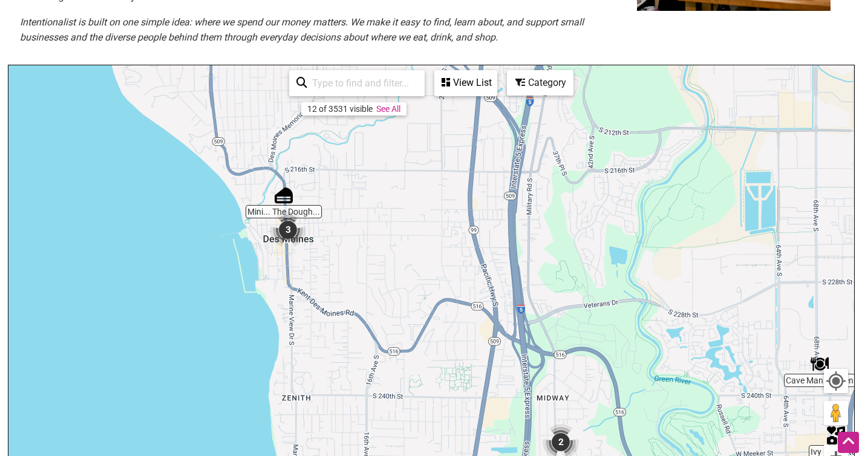
drag, startPoint x: 329, startPoint y: 249, endPoint x: 331, endPoint y: 390, distance: 140.4
click at [331, 390] on div "To navigate, press the arrow keys." at bounding box center [431, 300] width 846 height 471
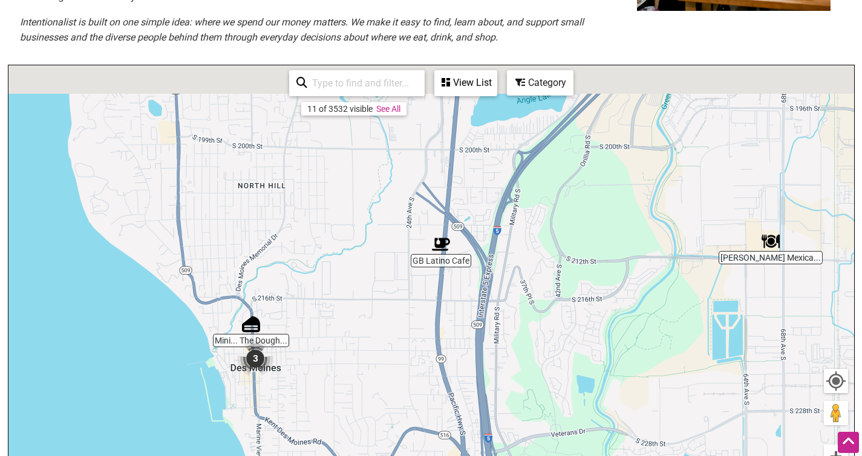
drag, startPoint x: 368, startPoint y: 253, endPoint x: 333, endPoint y: 376, distance: 127.7
click at [333, 376] on div "To navigate, press the arrow keys." at bounding box center [431, 300] width 846 height 471
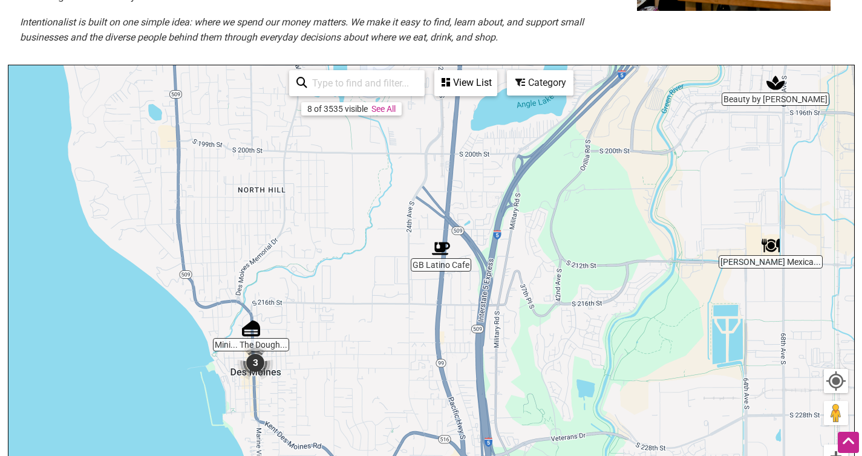
click at [256, 362] on img "3" at bounding box center [255, 363] width 36 height 36
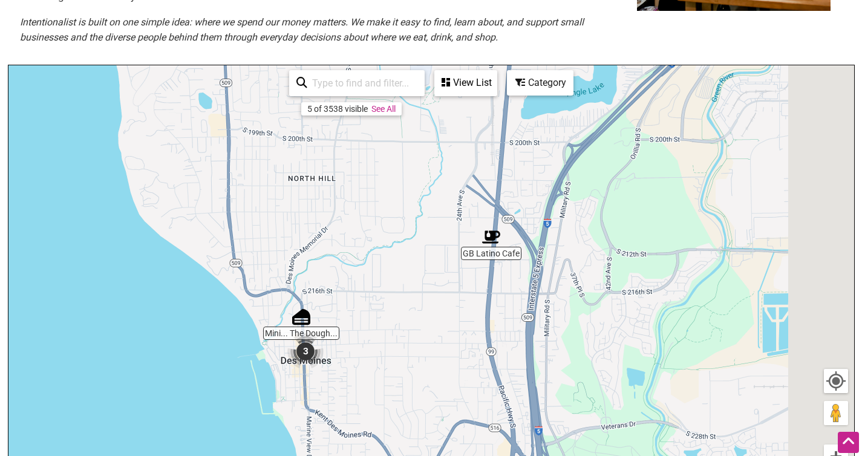
drag, startPoint x: 647, startPoint y: 296, endPoint x: 384, endPoint y: 292, distance: 263.2
click at [384, 292] on div "To navigate, press the arrow keys." at bounding box center [431, 300] width 846 height 471
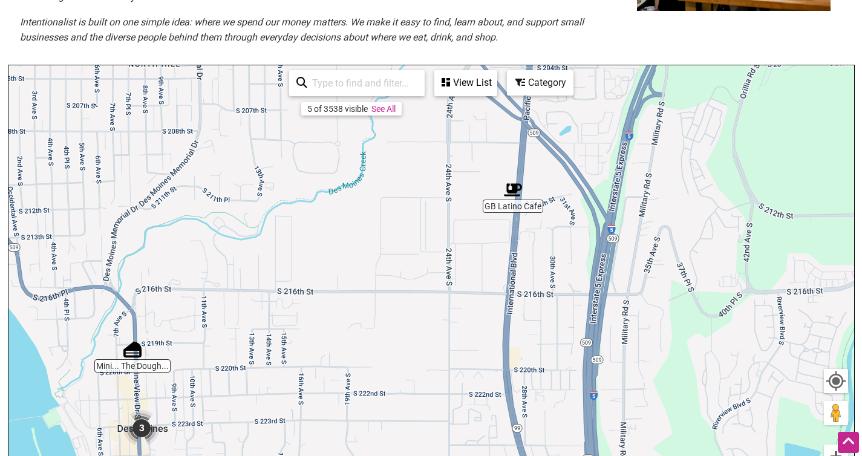
click at [508, 192] on img "GB Latino Cafe" at bounding box center [513, 190] width 18 height 18
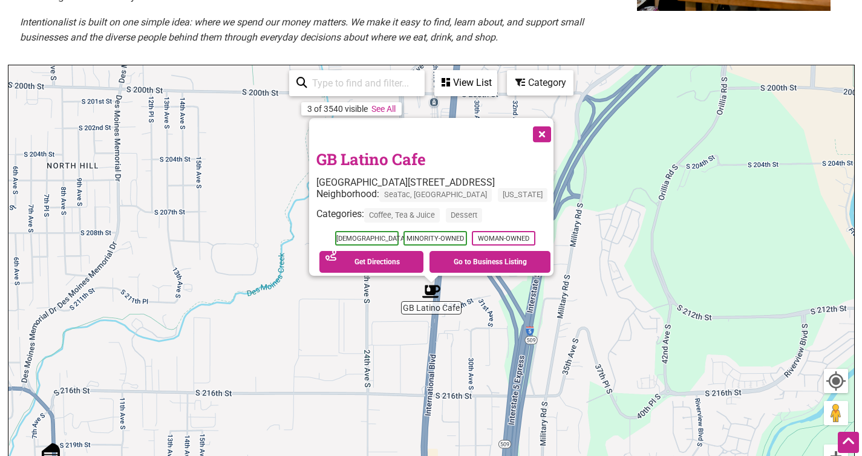
click at [546, 126] on button "Close" at bounding box center [541, 133] width 30 height 30
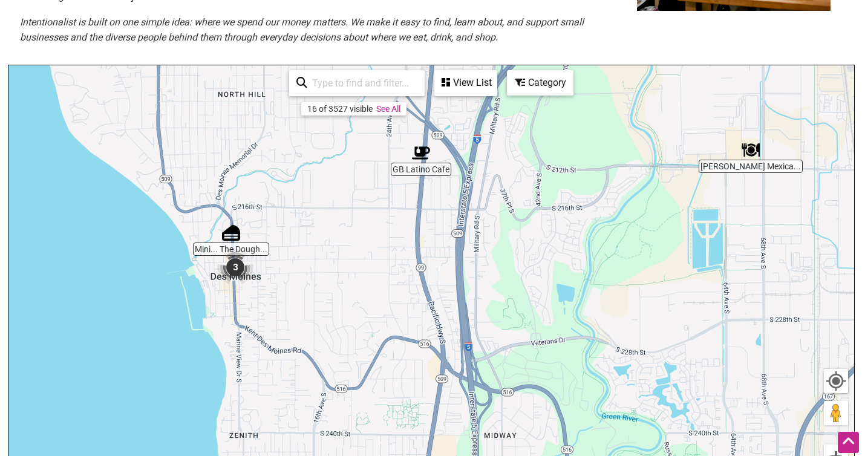
drag, startPoint x: 189, startPoint y: 368, endPoint x: 301, endPoint y: 171, distance: 227.3
click at [301, 171] on div "To navigate, press the arrow keys." at bounding box center [431, 300] width 846 height 471
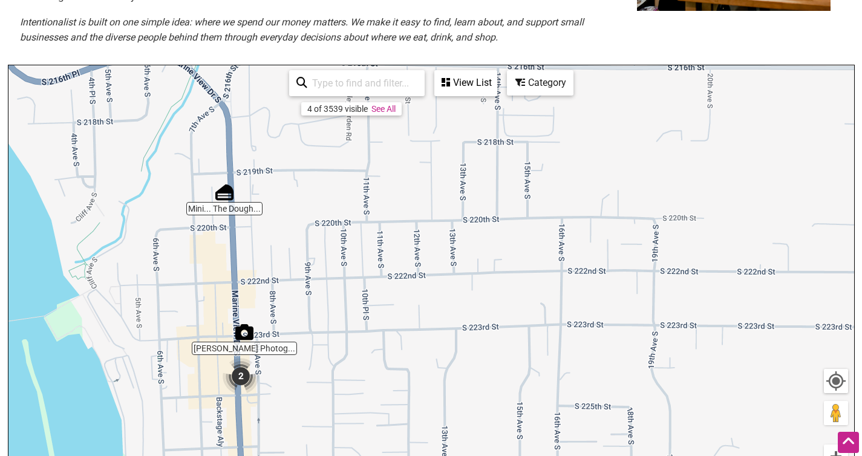
drag, startPoint x: 269, startPoint y: 211, endPoint x: 388, endPoint y: 88, distance: 172.0
click at [388, 88] on div "Mini... The Dough... Mel Ponder Photog... 2 To navigate, press the arrow keys. …" at bounding box center [431, 300] width 846 height 471
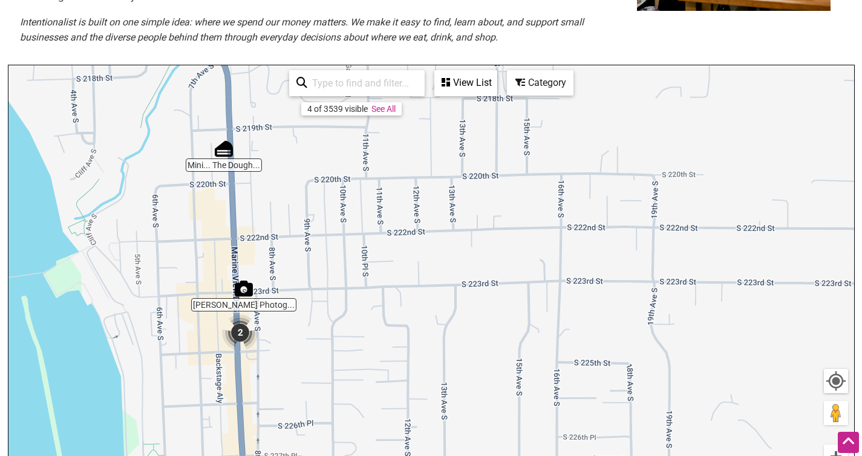
drag, startPoint x: 319, startPoint y: 344, endPoint x: 320, endPoint y: 245, distance: 98.6
click at [320, 245] on div "To navigate, press the arrow keys." at bounding box center [431, 300] width 846 height 471
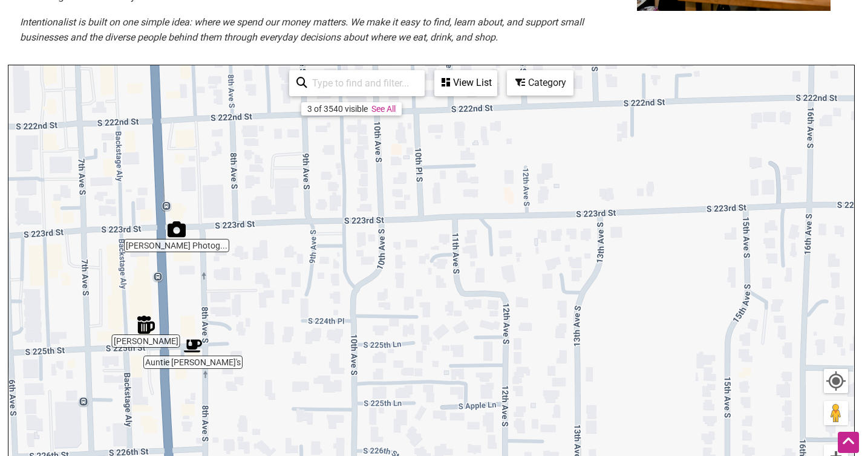
drag, startPoint x: 251, startPoint y: 350, endPoint x: 262, endPoint y: 349, distance: 10.9
click at [262, 349] on div "To navigate, press the arrow keys." at bounding box center [431, 300] width 846 height 471
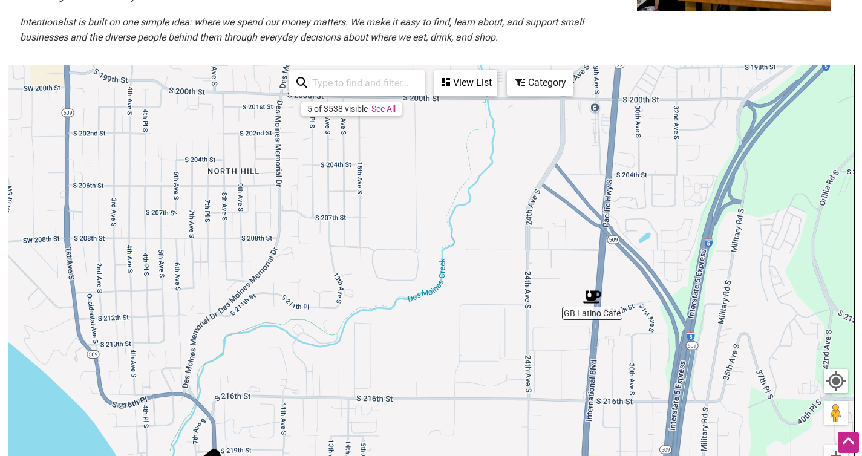
drag, startPoint x: 387, startPoint y: 212, endPoint x: 364, endPoint y: 442, distance: 230.5
click at [364, 442] on div "To navigate, press the arrow keys." at bounding box center [431, 300] width 846 height 471
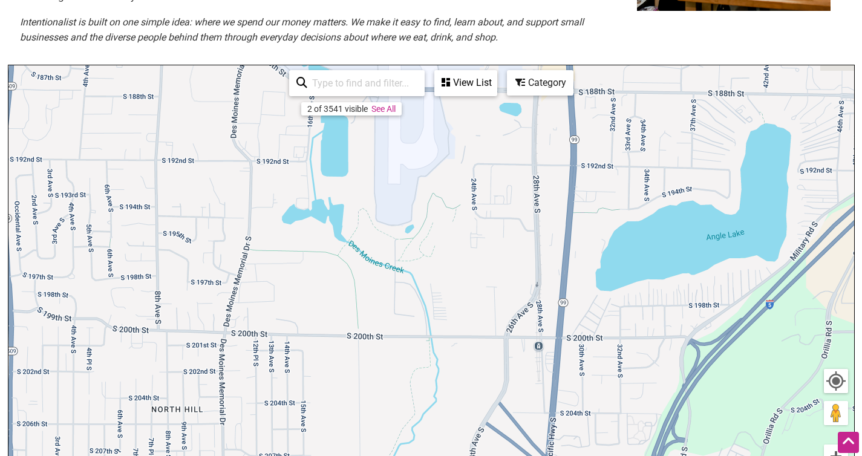
drag, startPoint x: 410, startPoint y: 223, endPoint x: 359, endPoint y: 455, distance: 237.8
click at [359, 455] on div "To navigate, press the arrow keys." at bounding box center [431, 300] width 846 height 471
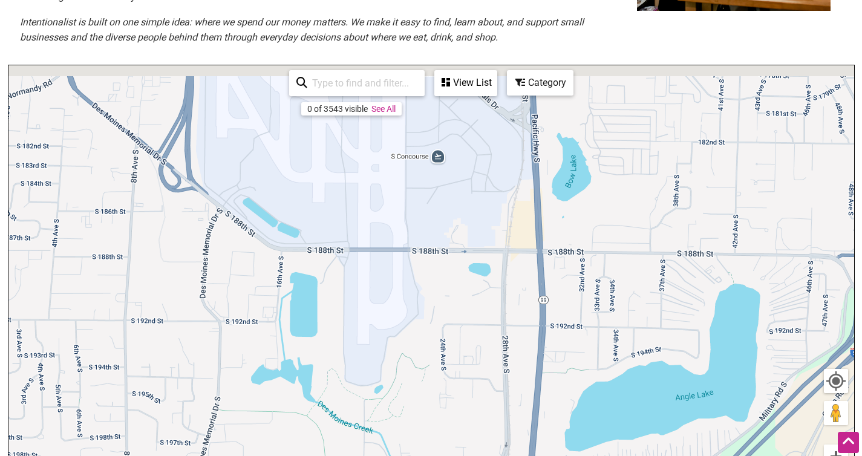
drag, startPoint x: 403, startPoint y: 292, endPoint x: 368, endPoint y: 455, distance: 167.1
click at [368, 455] on div "To navigate, press the arrow keys." at bounding box center [431, 300] width 846 height 471
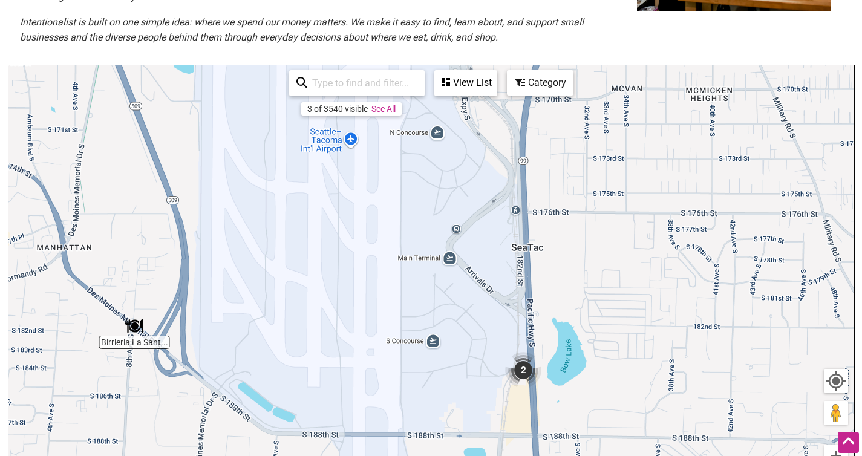
drag, startPoint x: 376, startPoint y: 266, endPoint x: 377, endPoint y: 455, distance: 189.3
click at [377, 455] on div "To navigate, press the arrow keys." at bounding box center [431, 300] width 846 height 471
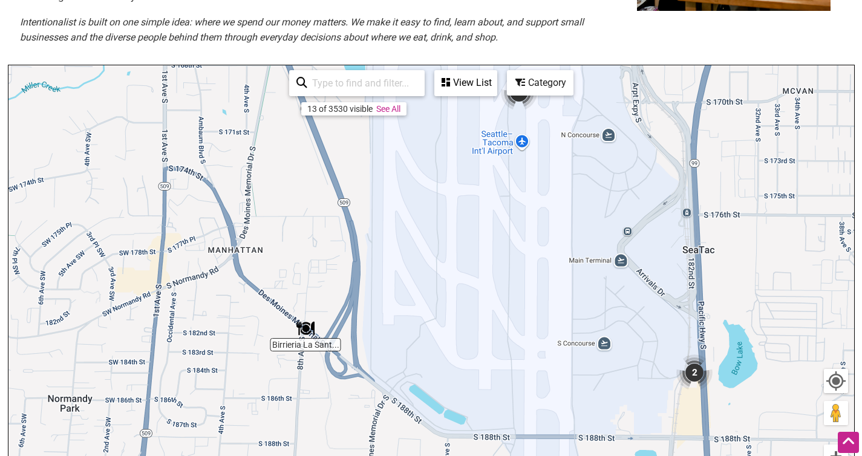
drag, startPoint x: 253, startPoint y: 275, endPoint x: 428, endPoint y: 277, distance: 175.4
click at [428, 277] on div "To navigate, press the arrow keys." at bounding box center [431, 300] width 846 height 471
click at [152, 250] on img "2" at bounding box center [153, 248] width 36 height 36
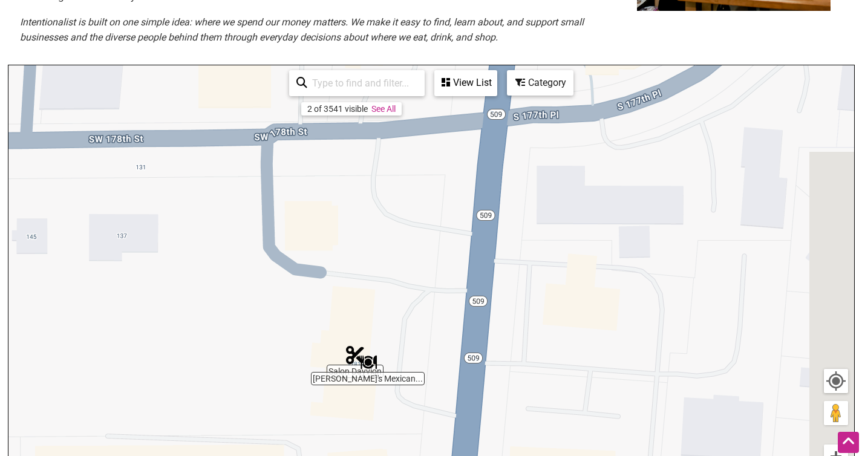
drag, startPoint x: 590, startPoint y: 244, endPoint x: 435, endPoint y: 327, distance: 176.5
click at [435, 327] on div "To navigate, press the arrow keys." at bounding box center [431, 300] width 846 height 471
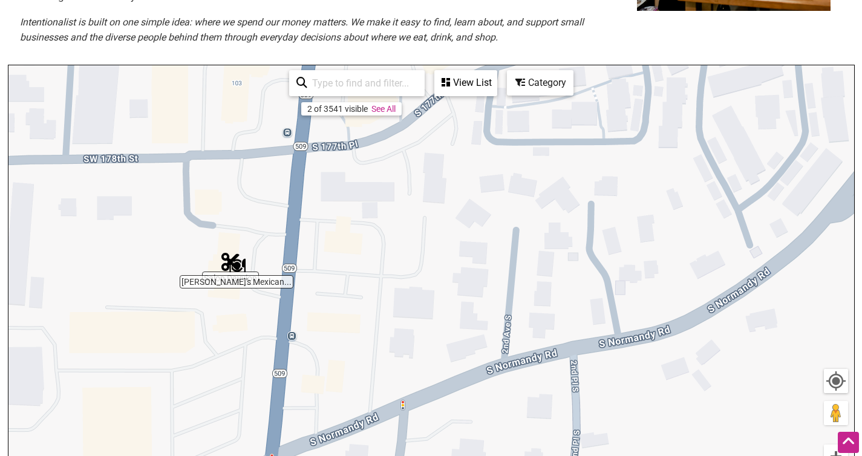
drag, startPoint x: 615, startPoint y: 345, endPoint x: 448, endPoint y: 266, distance: 184.8
click at [448, 266] on div "To navigate, press the arrow keys." at bounding box center [431, 300] width 846 height 471
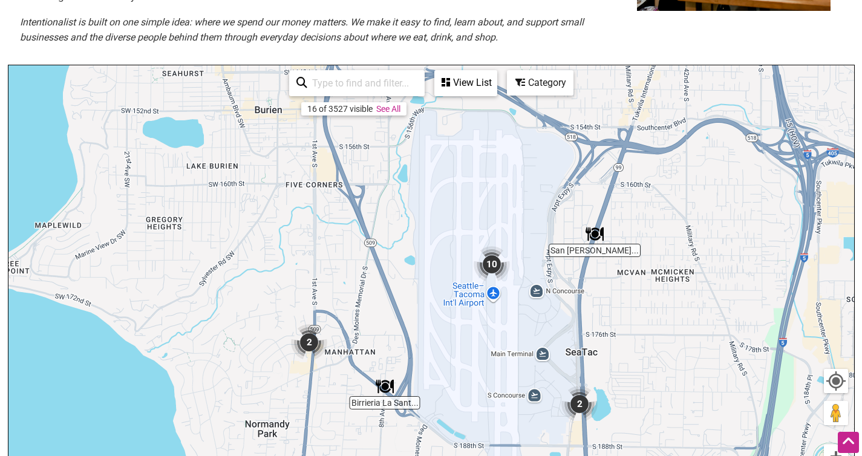
drag, startPoint x: 529, startPoint y: 197, endPoint x: 399, endPoint y: 290, distance: 159.1
click at [399, 290] on div "To navigate, press the arrow keys." at bounding box center [431, 300] width 846 height 471
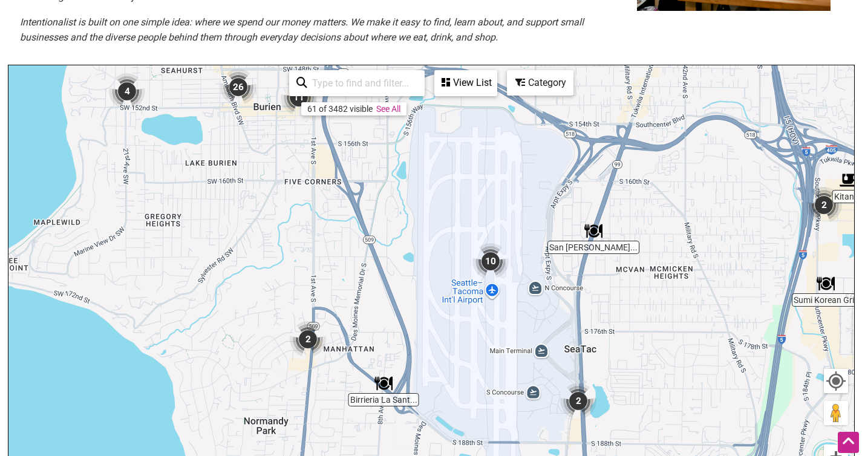
click at [493, 264] on img "10" at bounding box center [490, 261] width 36 height 36
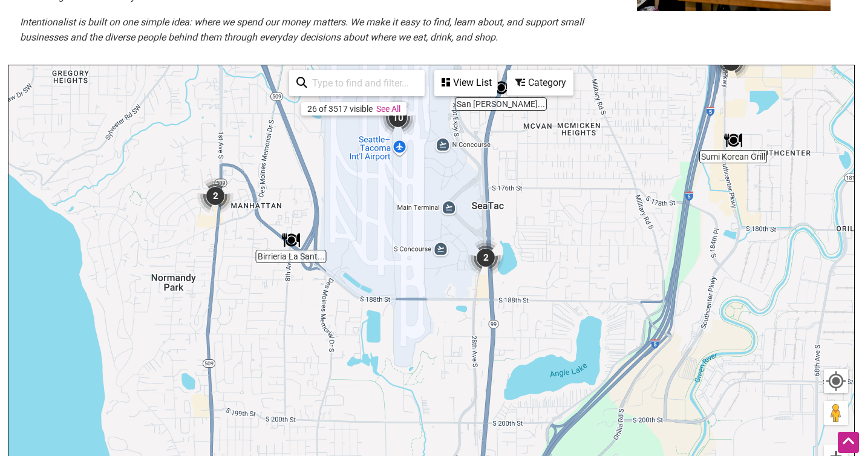
drag, startPoint x: 454, startPoint y: 259, endPoint x: 342, endPoint y: 158, distance: 150.4
click at [342, 158] on div "To navigate, press the arrow keys." at bounding box center [431, 300] width 846 height 471
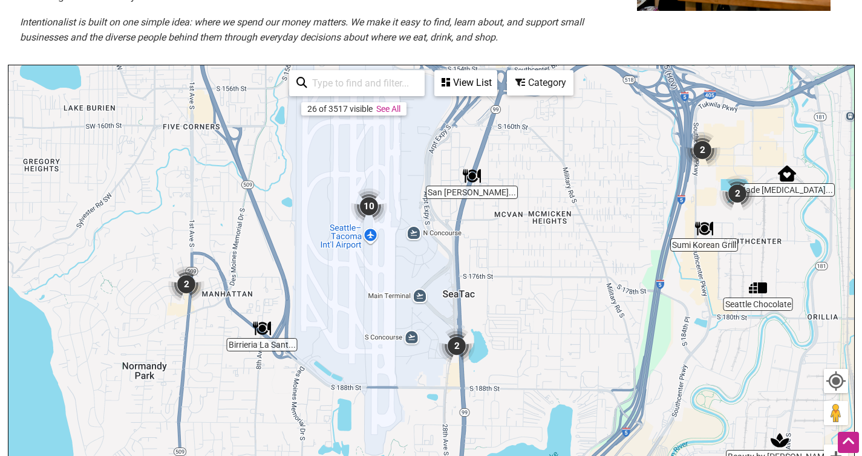
drag, startPoint x: 552, startPoint y: 246, endPoint x: 529, endPoint y: 347, distance: 103.6
click at [529, 347] on div "To navigate, press the arrow keys." at bounding box center [431, 300] width 846 height 471
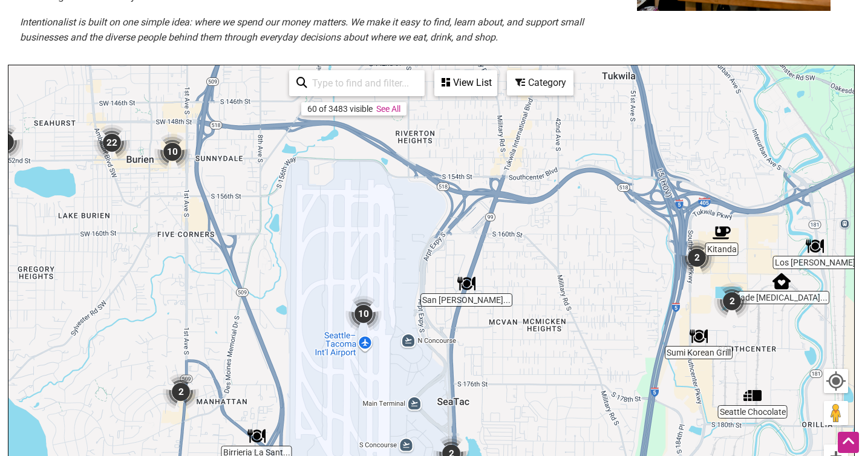
drag, startPoint x: 499, startPoint y: 225, endPoint x: 488, endPoint y: 316, distance: 91.4
click at [488, 316] on div "To navigate, press the arrow keys." at bounding box center [431, 300] width 846 height 471
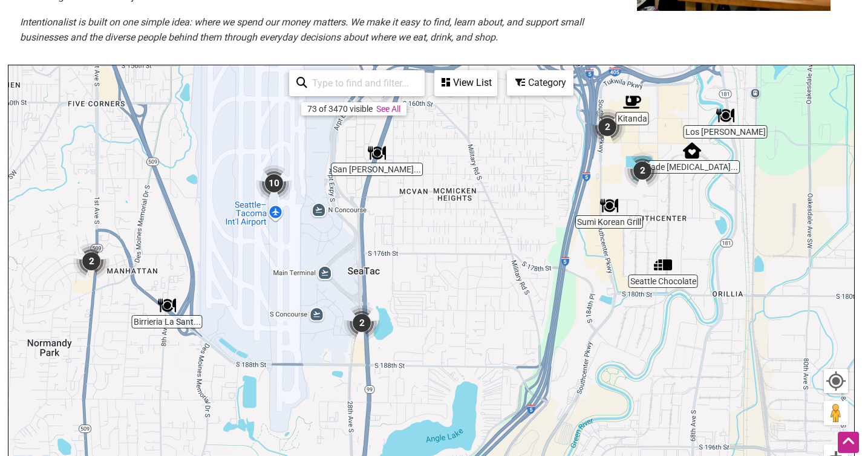
drag, startPoint x: 514, startPoint y: 344, endPoint x: 419, endPoint y: 211, distance: 162.6
click at [419, 211] on div "To navigate, press the arrow keys." at bounding box center [431, 300] width 846 height 471
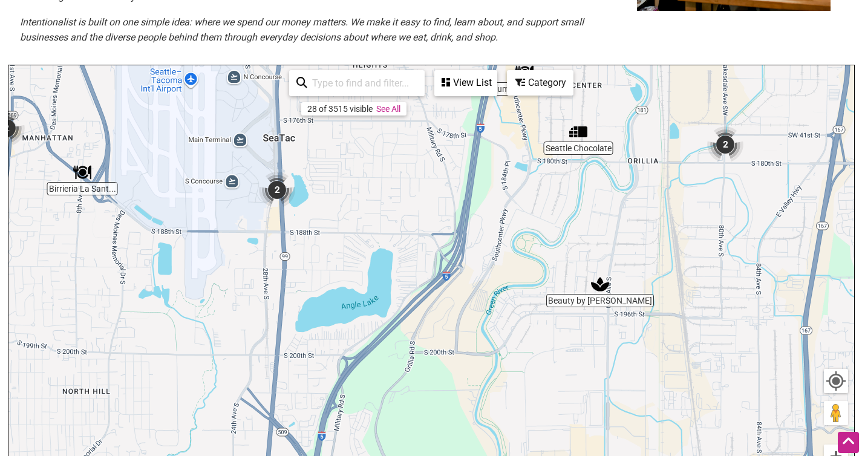
drag, startPoint x: 538, startPoint y: 342, endPoint x: 458, endPoint y: 212, distance: 152.6
click at [458, 212] on div "To navigate, press the arrow keys." at bounding box center [431, 300] width 846 height 471
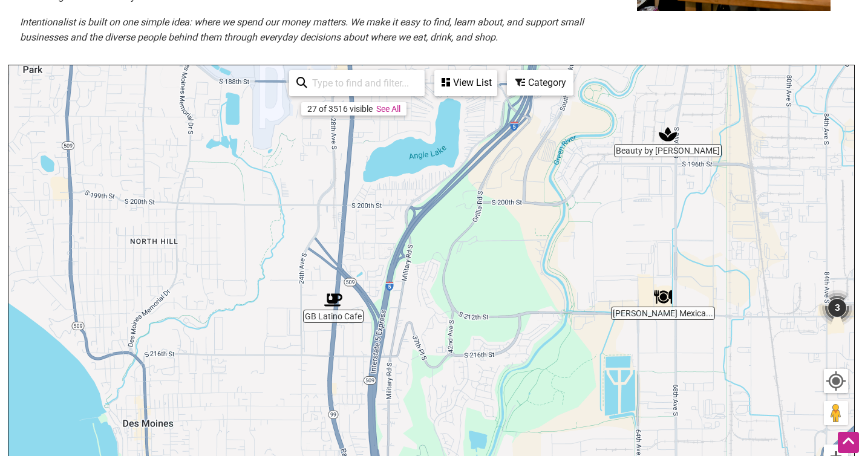
drag, startPoint x: 370, startPoint y: 359, endPoint x: 438, endPoint y: 209, distance: 164.6
click at [438, 209] on div "To navigate, press the arrow keys." at bounding box center [431, 300] width 846 height 471
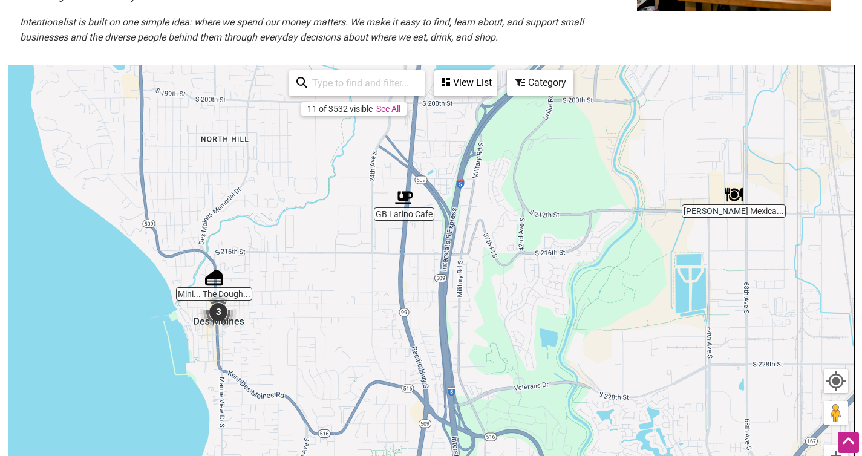
drag, startPoint x: 378, startPoint y: 324, endPoint x: 443, endPoint y: 219, distance: 123.0
click at [449, 217] on div "To navigate, press the arrow keys." at bounding box center [431, 300] width 846 height 471
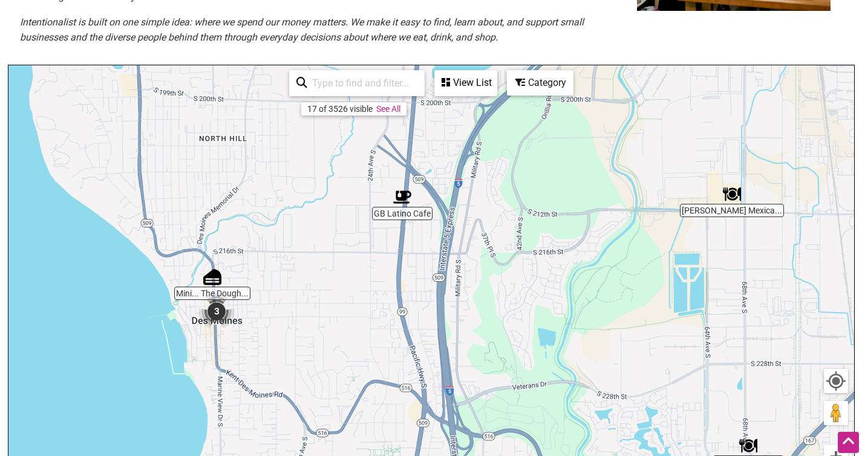
drag, startPoint x: 371, startPoint y: 334, endPoint x: 384, endPoint y: 330, distance: 13.4
click at [384, 330] on div "To navigate, press the arrow keys." at bounding box center [431, 300] width 846 height 471
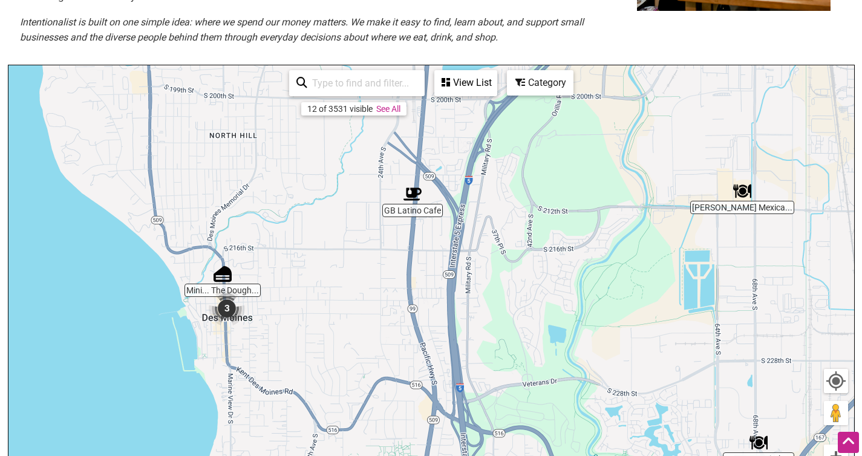
click at [227, 278] on img "Mini... The Dough-Nut" at bounding box center [223, 274] width 18 height 18
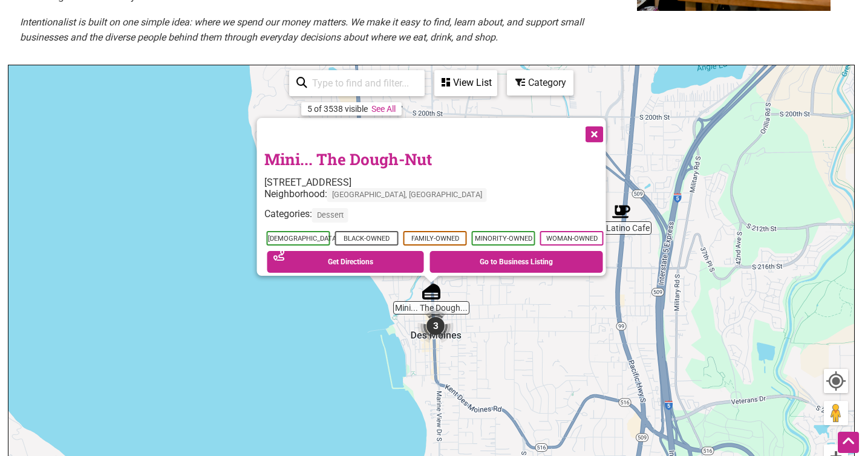
click at [604, 125] on button "Close" at bounding box center [593, 133] width 30 height 30
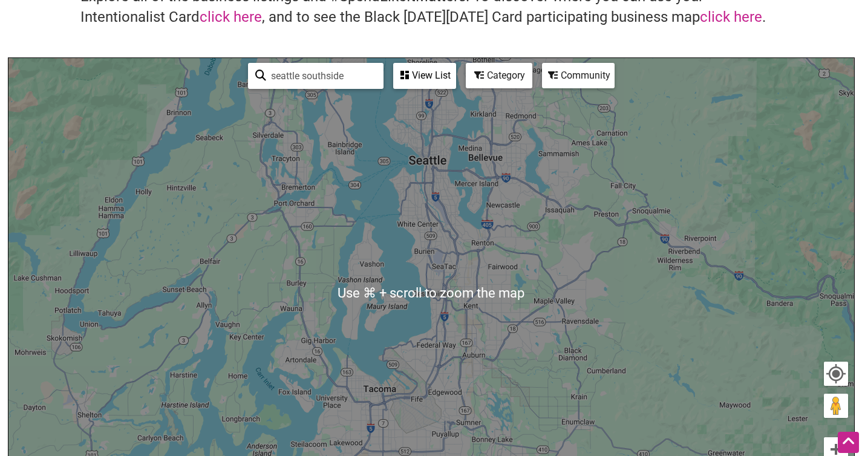
scroll to position [101, 0]
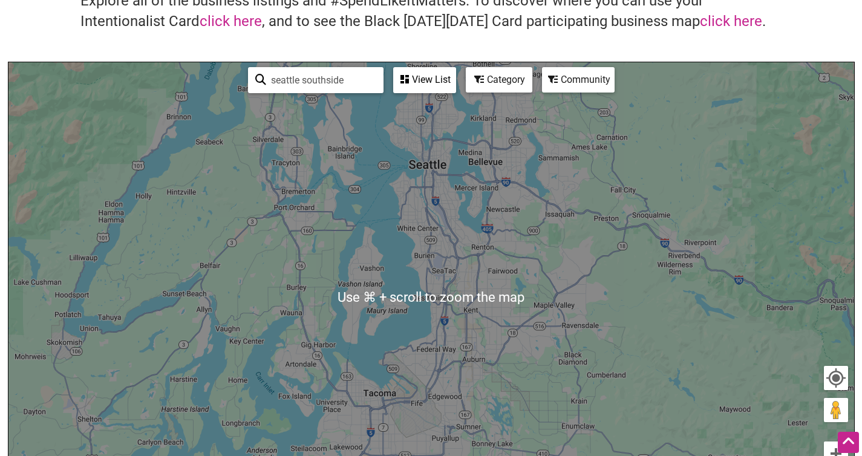
click at [463, 207] on div "To navigate, press the arrow keys." at bounding box center [431, 297] width 846 height 471
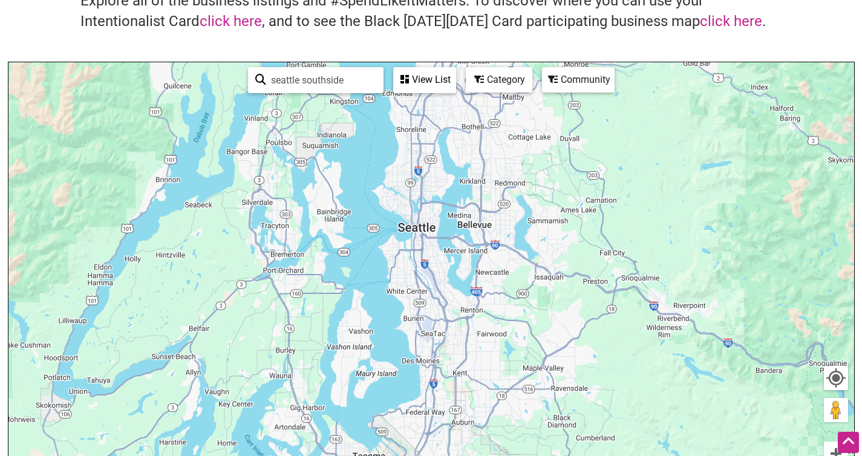
drag, startPoint x: 417, startPoint y: 196, endPoint x: 406, endPoint y: 261, distance: 65.6
click at [406, 261] on div "To navigate, press the arrow keys." at bounding box center [431, 297] width 846 height 471
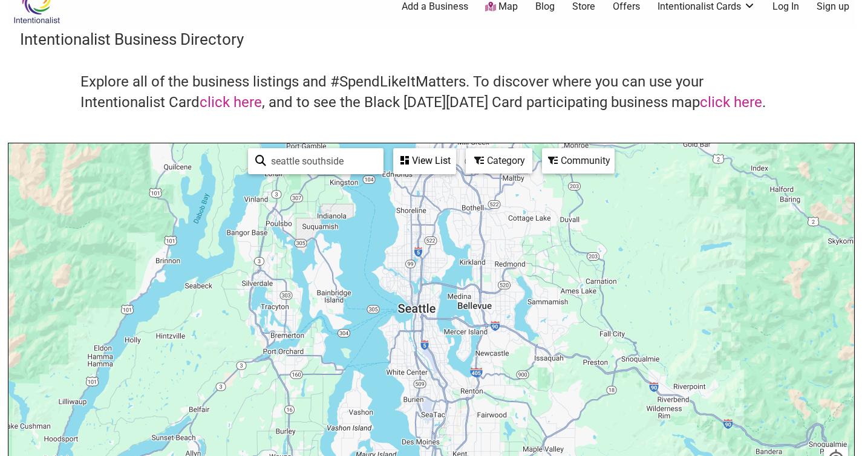
scroll to position [0, 0]
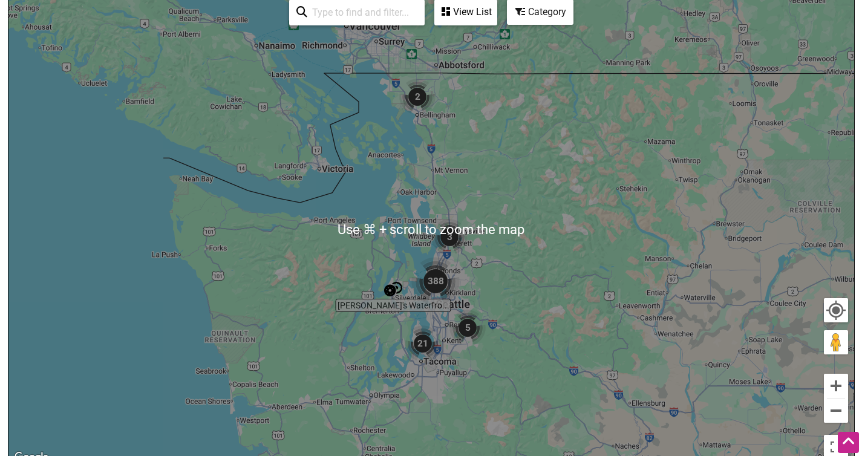
scroll to position [191, 0]
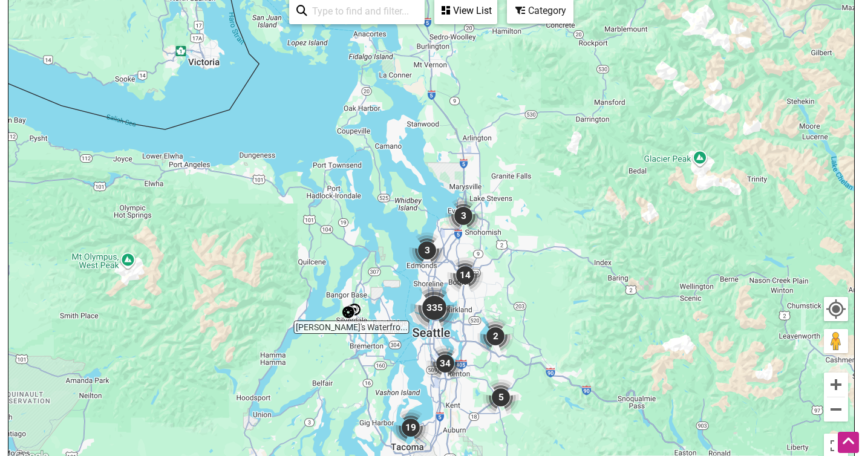
click at [432, 319] on img "335" at bounding box center [434, 308] width 48 height 48
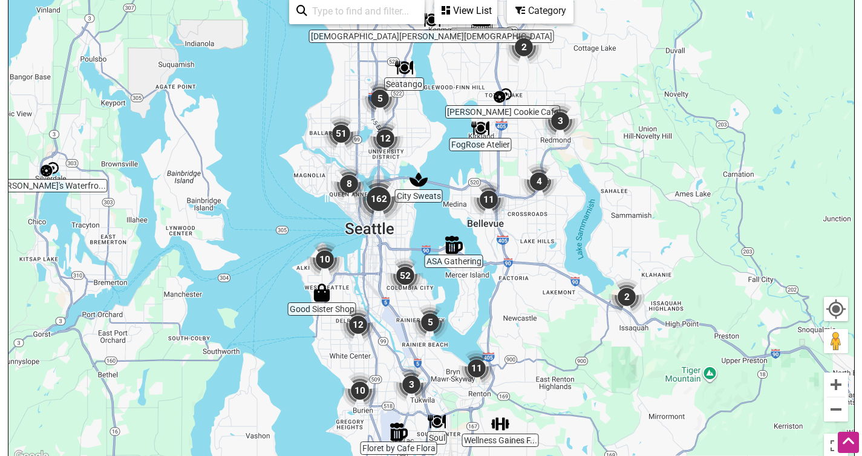
click at [380, 204] on img "162" at bounding box center [378, 199] width 48 height 48
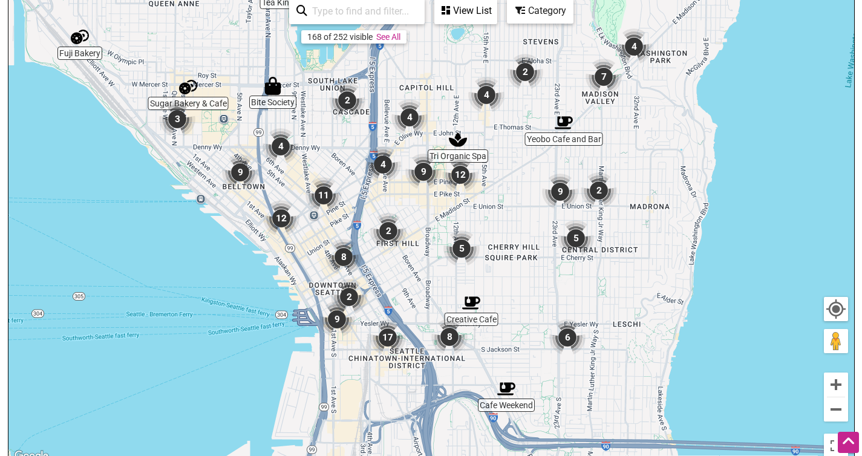
click at [426, 169] on img "9" at bounding box center [423, 172] width 36 height 36
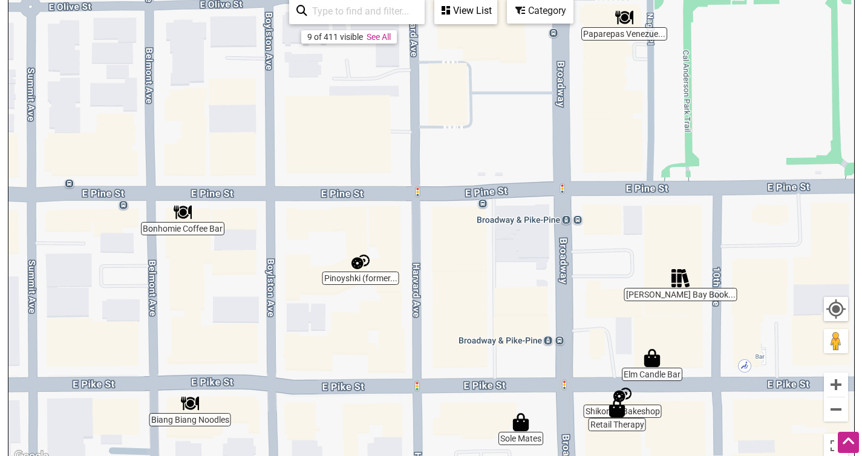
click at [360, 269] on img "Pinoyshki (formerly Piroshki on 3rd)" at bounding box center [360, 262] width 18 height 18
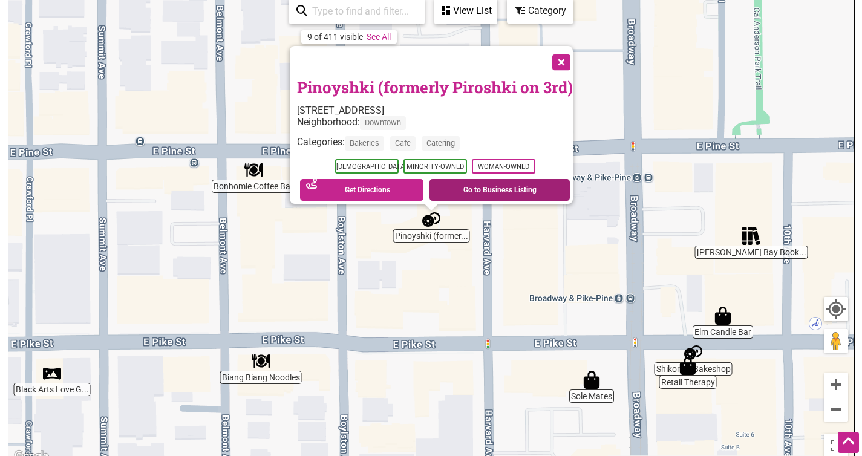
click at [519, 179] on link "Go to Business Listing" at bounding box center [499, 190] width 140 height 22
